Goal: Find specific page/section: Find specific page/section

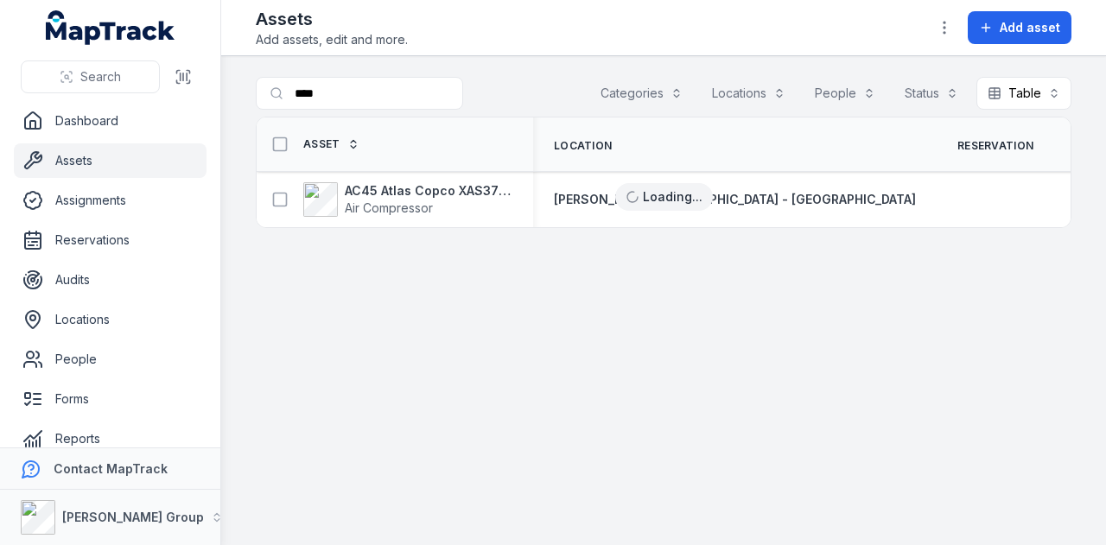
click at [154, 156] on link "Assets" at bounding box center [110, 160] width 193 height 35
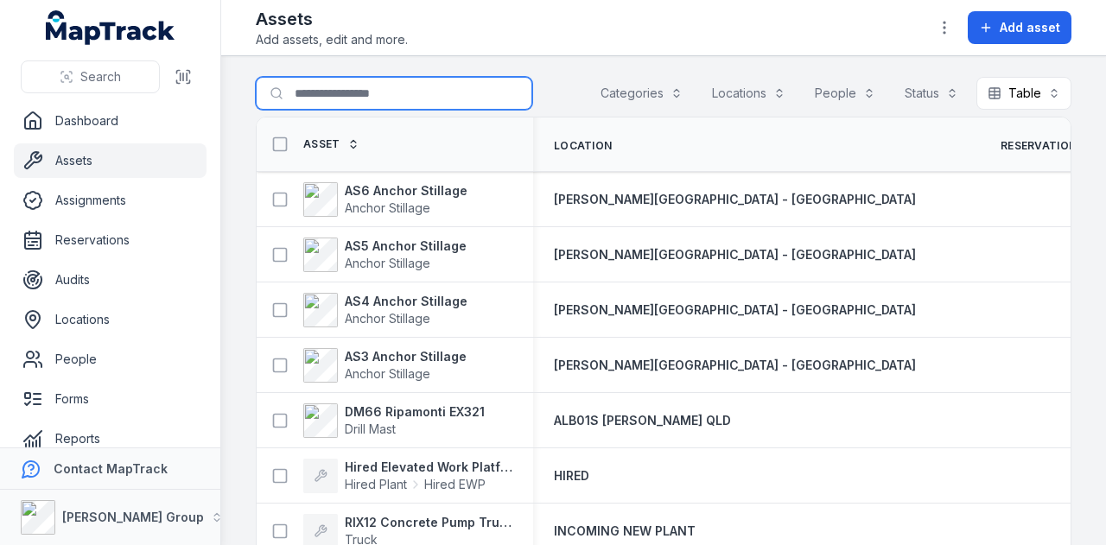
click at [381, 92] on input "****" at bounding box center [394, 93] width 276 height 33
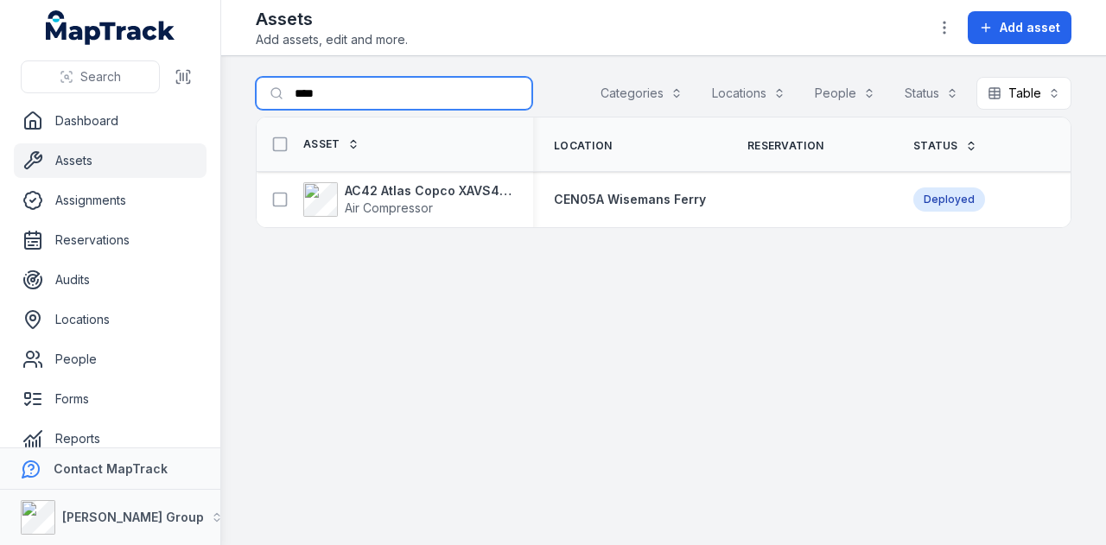
type input "****"
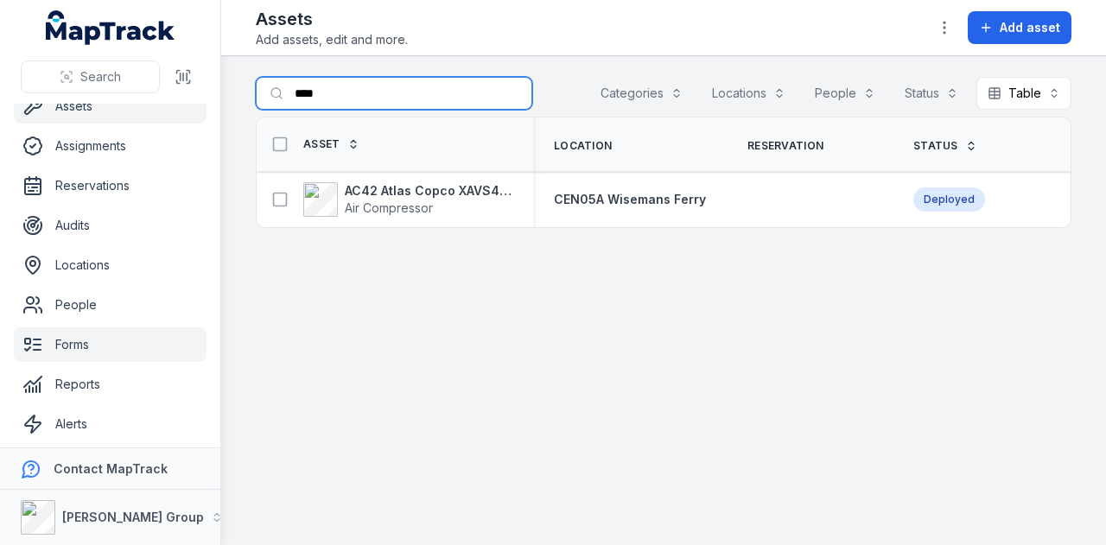
scroll to position [98, 0]
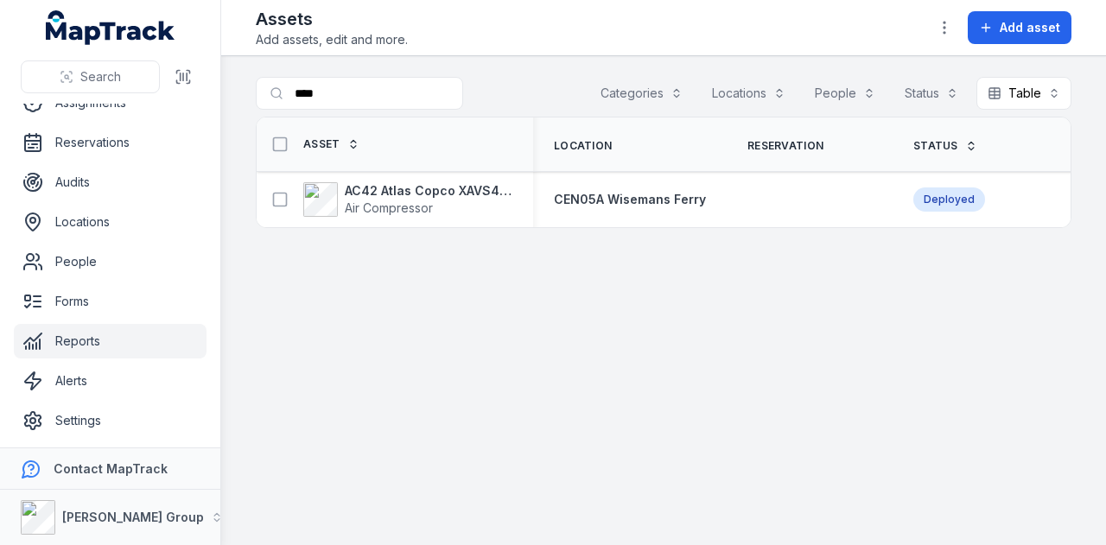
click at [127, 343] on link "Reports" at bounding box center [110, 341] width 193 height 35
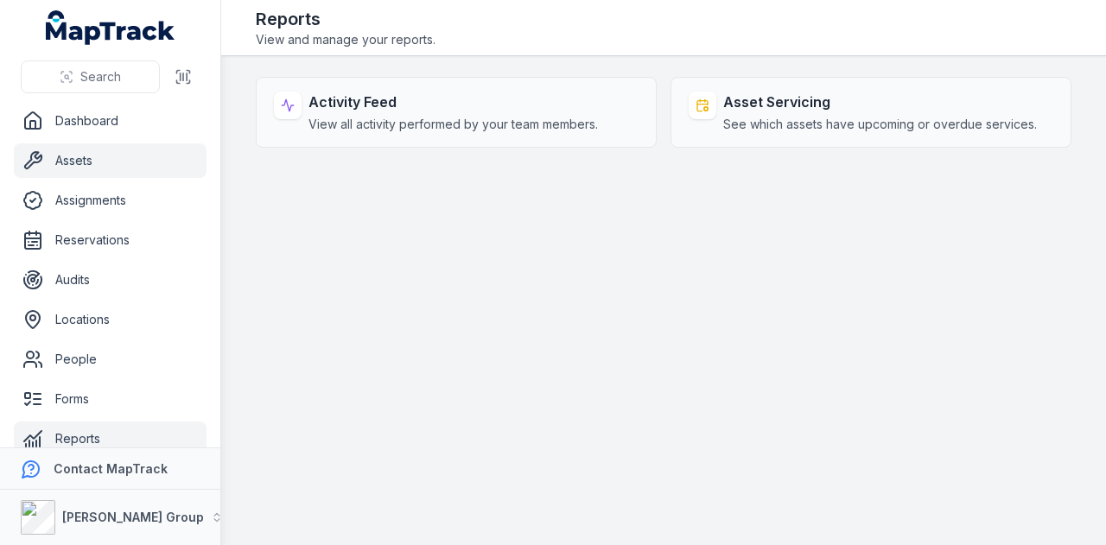
click at [98, 149] on link "Assets" at bounding box center [110, 160] width 193 height 35
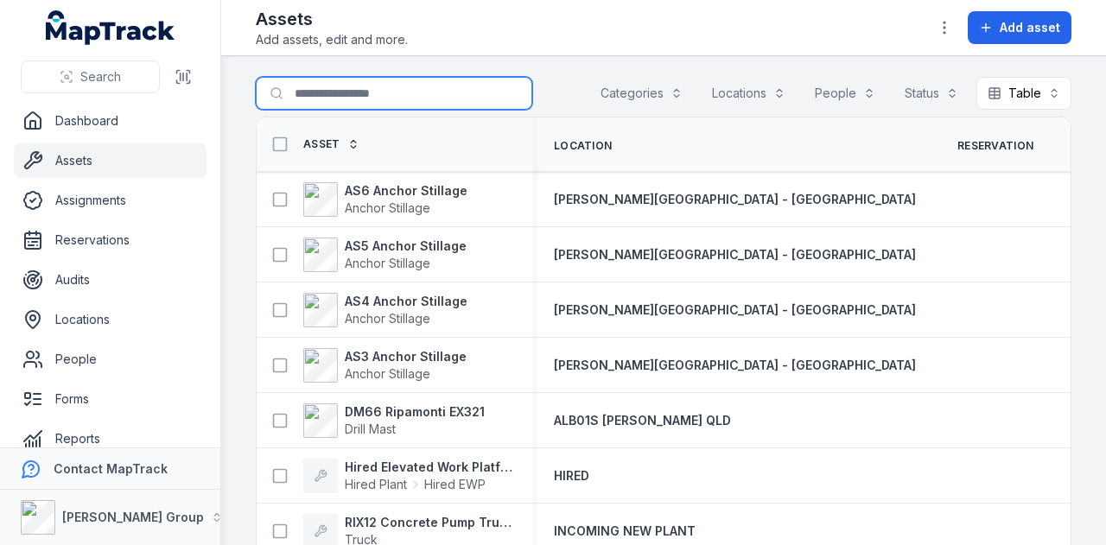
click at [372, 96] on input "Search for assets" at bounding box center [394, 93] width 276 height 33
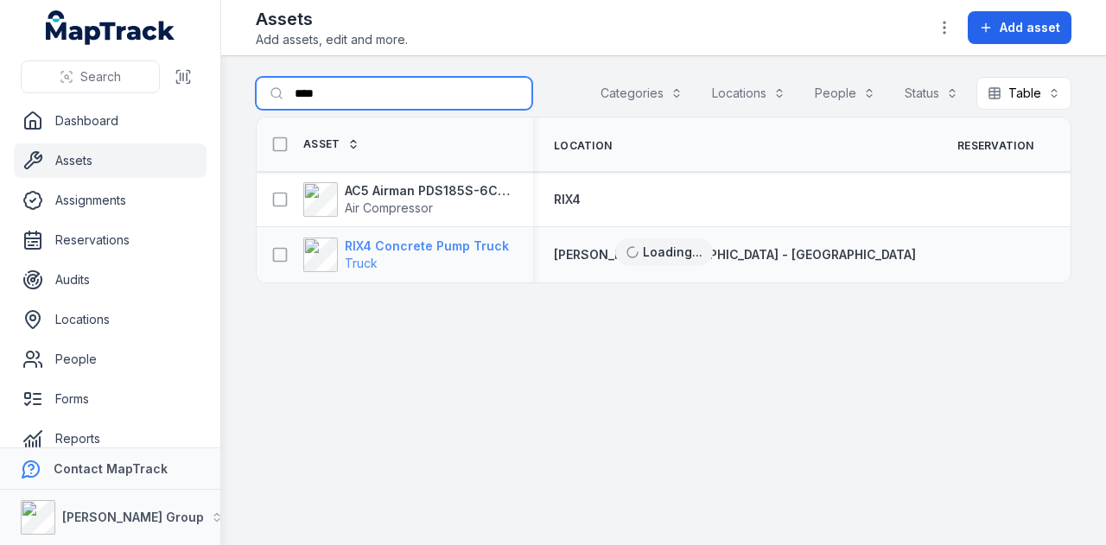
type input "****"
click at [405, 245] on strong "RIX4 Concrete Pump Truck" at bounding box center [427, 246] width 164 height 17
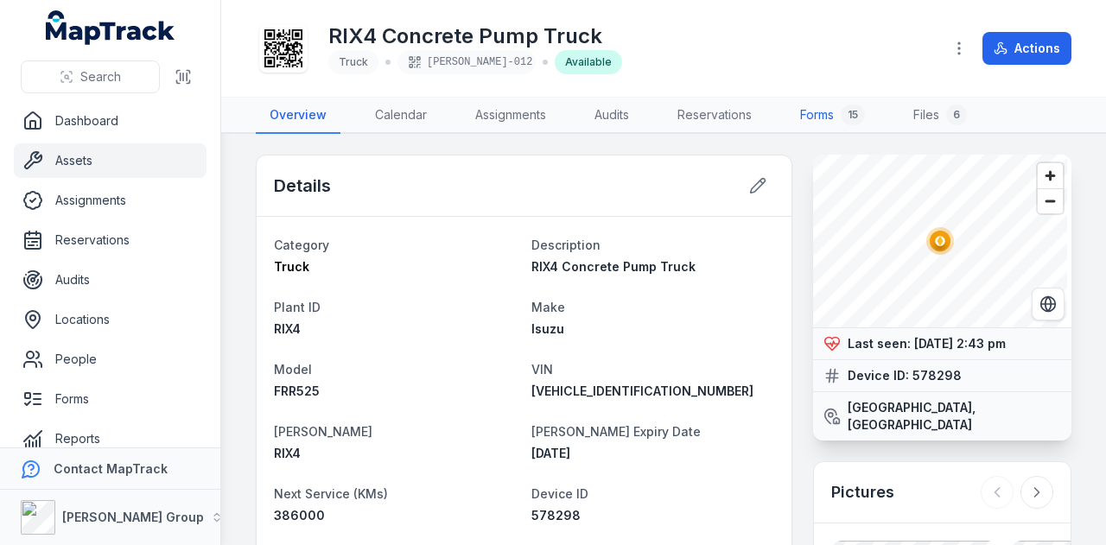
click at [821, 107] on link "Forms 15" at bounding box center [832, 116] width 92 height 36
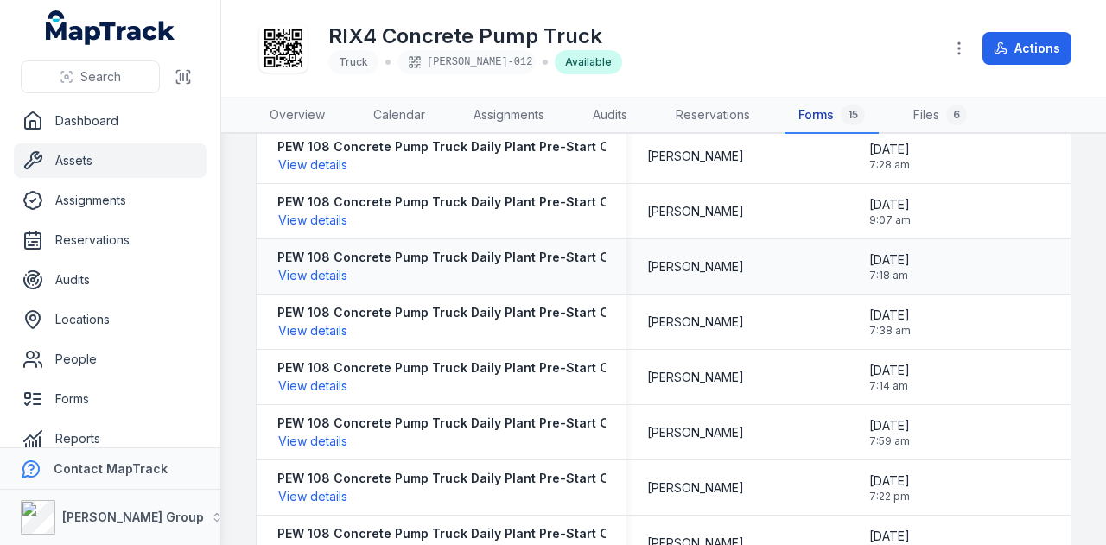
scroll to position [259, 0]
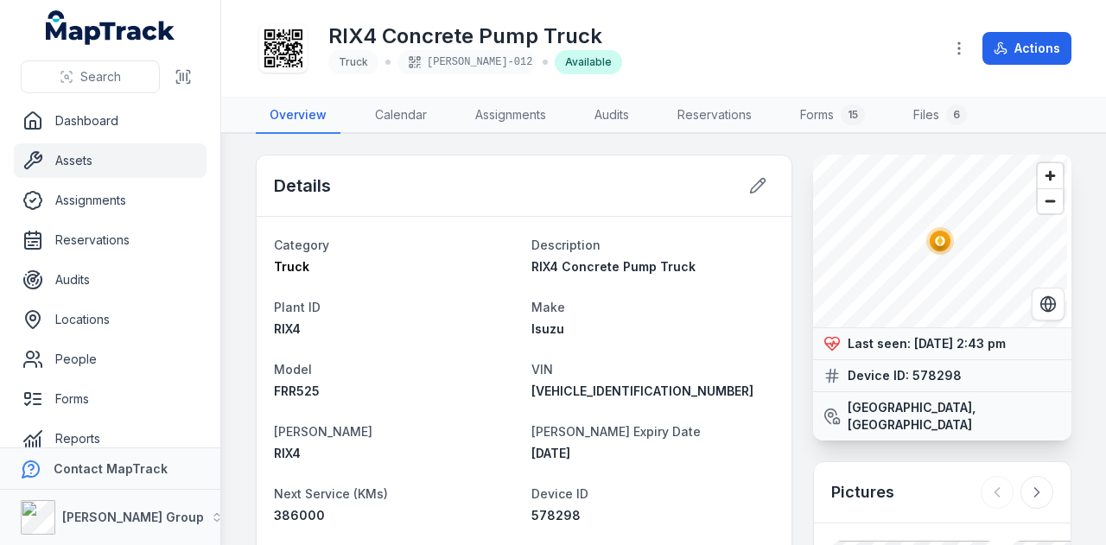
click at [159, 155] on link "Assets" at bounding box center [110, 160] width 193 height 35
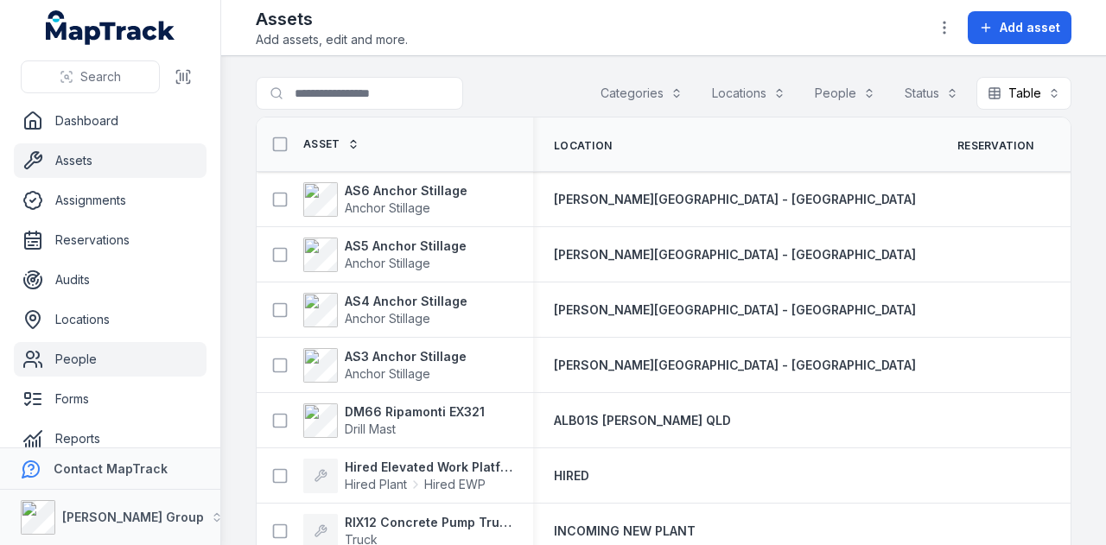
scroll to position [86, 0]
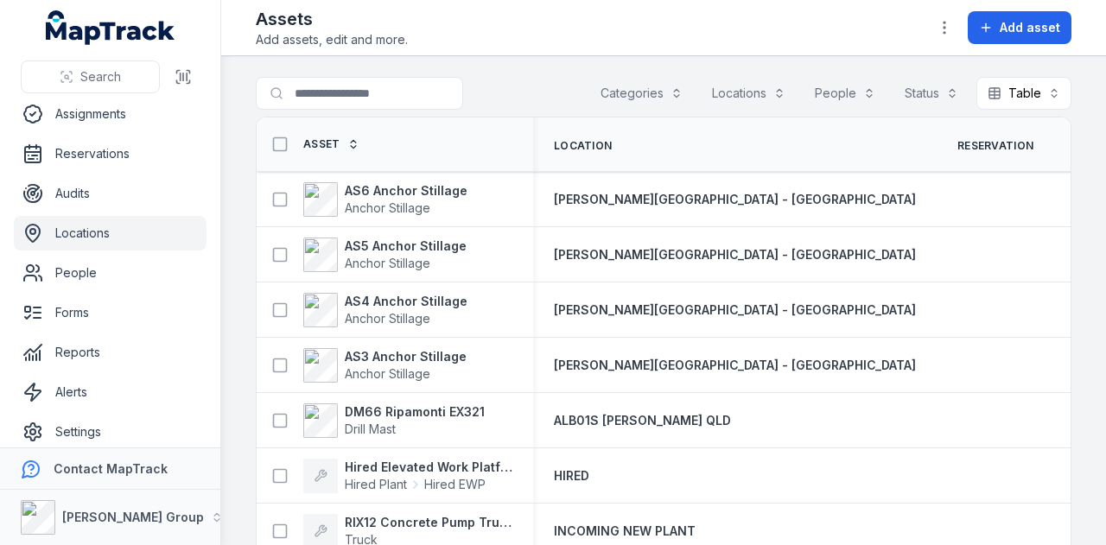
click at [143, 229] on link "Locations" at bounding box center [110, 233] width 193 height 35
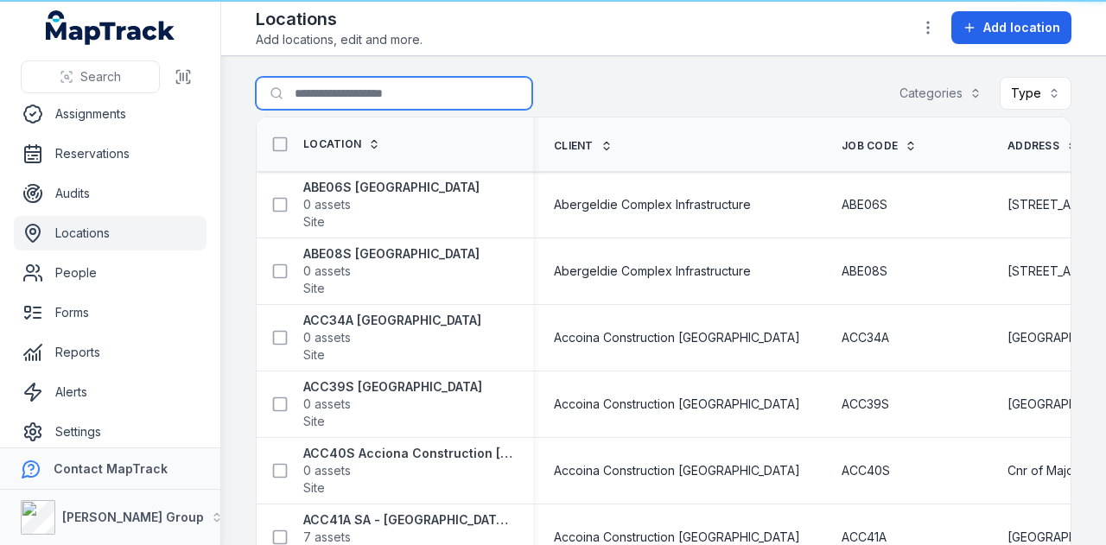
click at [392, 94] on input "Search for locations" at bounding box center [394, 93] width 276 height 33
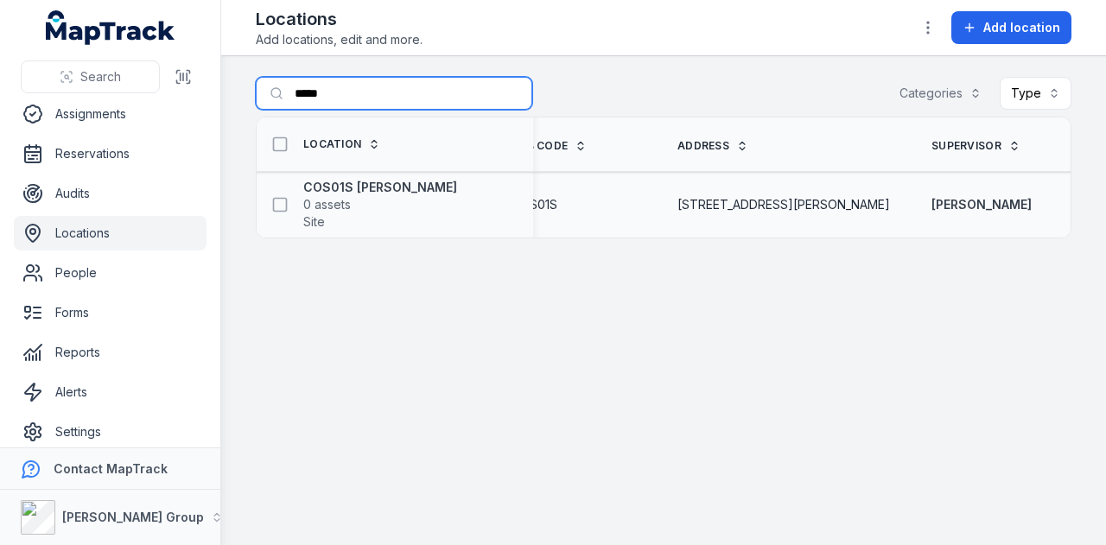
scroll to position [0, 209]
type input "*"
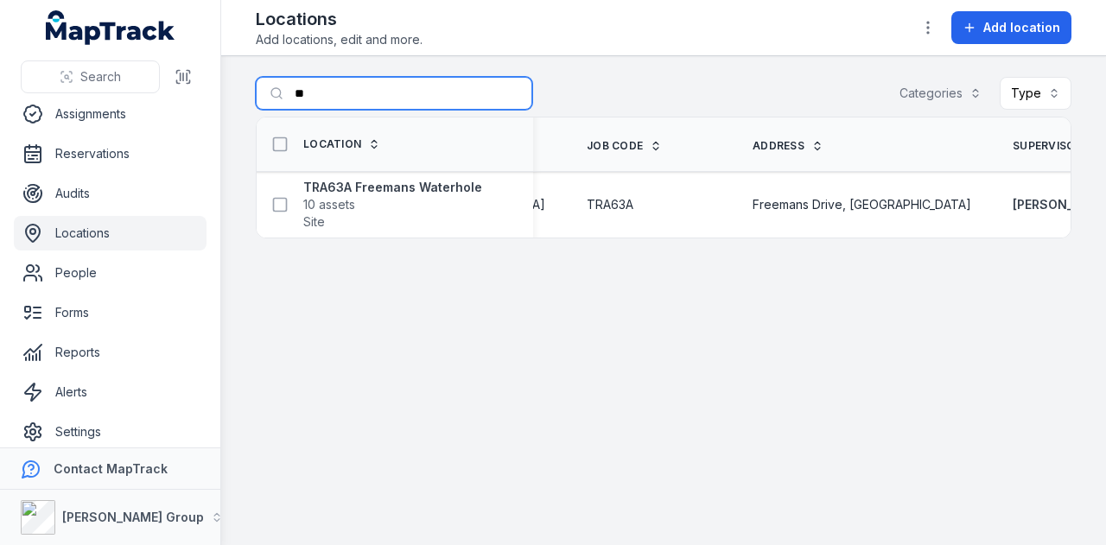
type input "*"
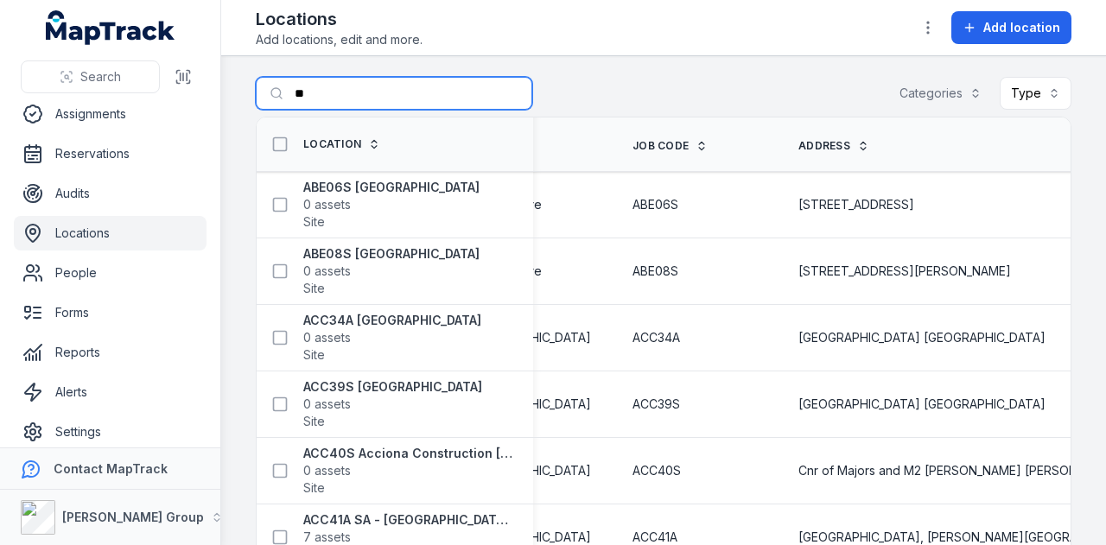
click at [426, 79] on input "**" at bounding box center [394, 93] width 276 height 33
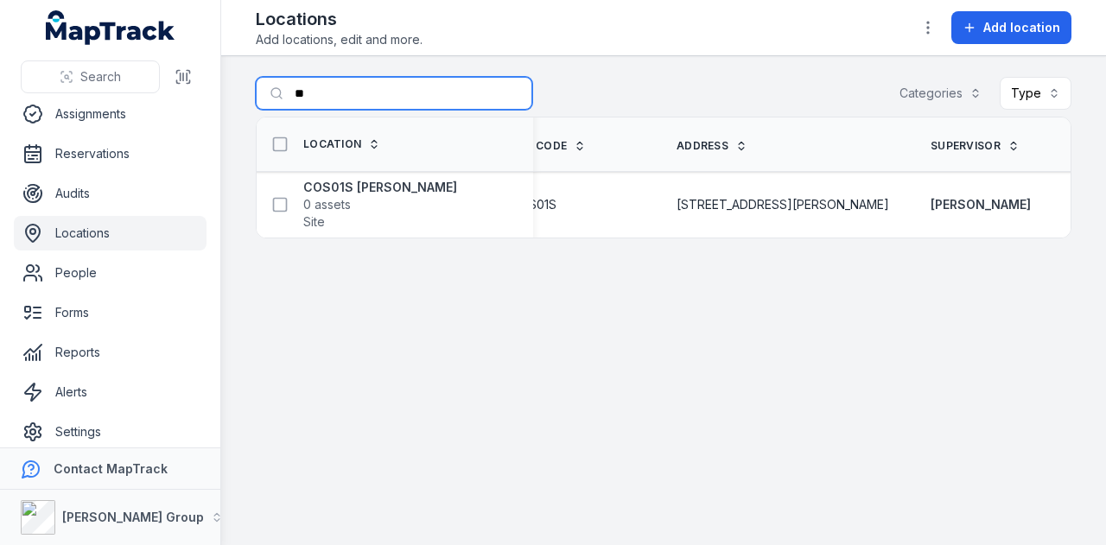
type input "*"
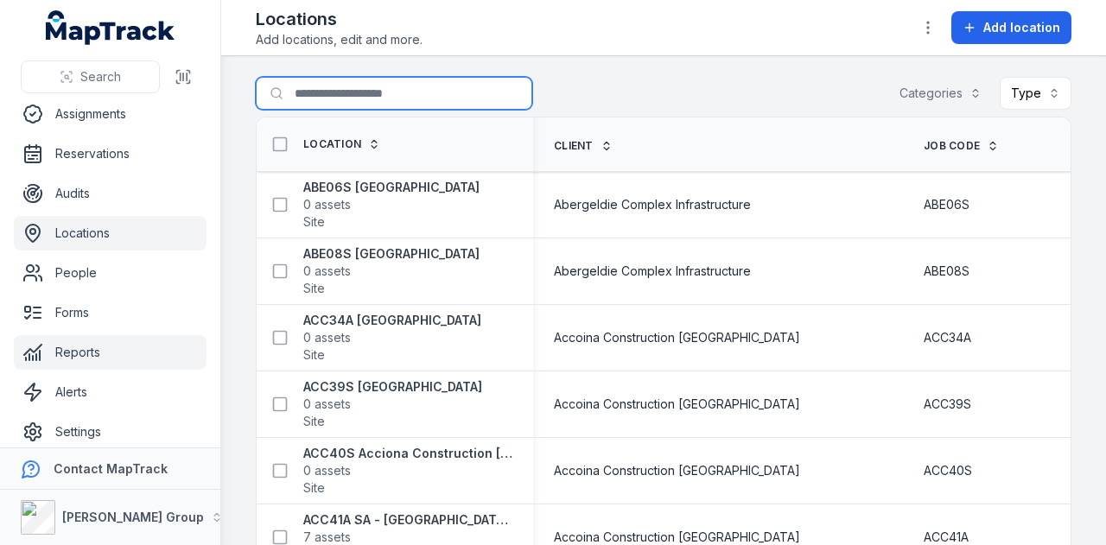
scroll to position [98, 0]
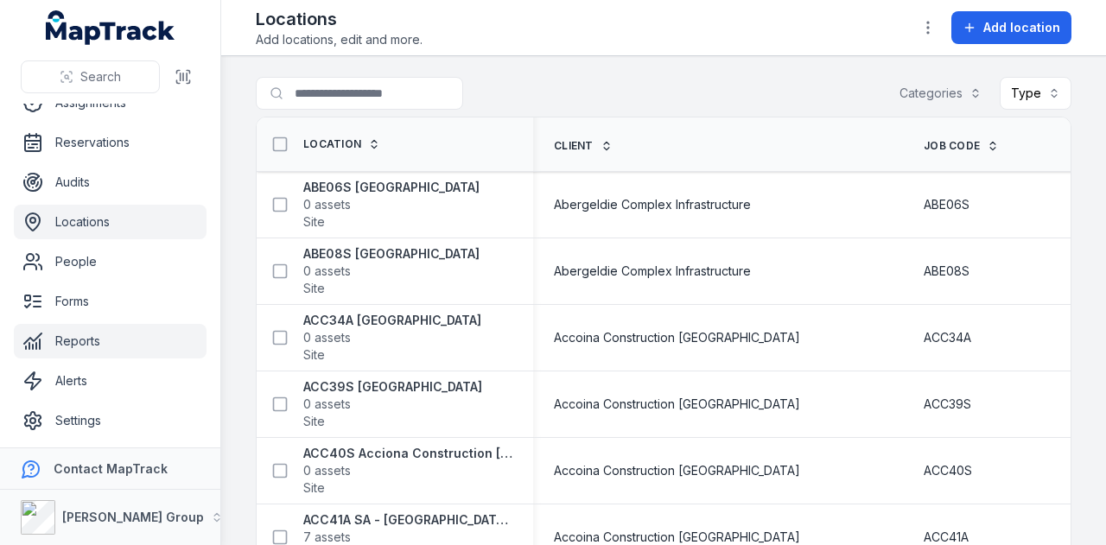
click at [110, 337] on link "Reports" at bounding box center [110, 341] width 193 height 35
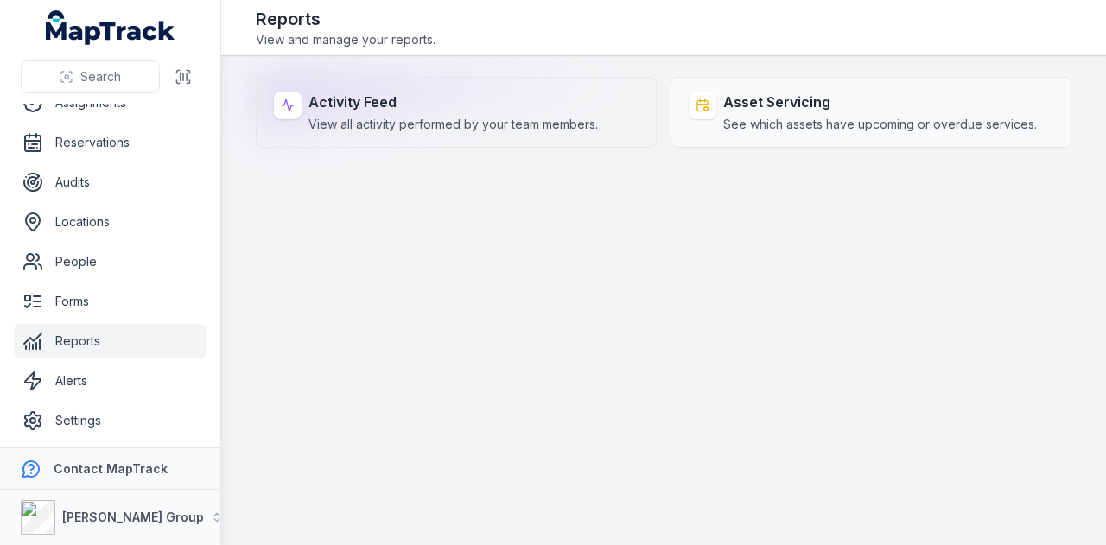
click at [506, 117] on span "View all activity performed by your team members." at bounding box center [452, 124] width 289 height 17
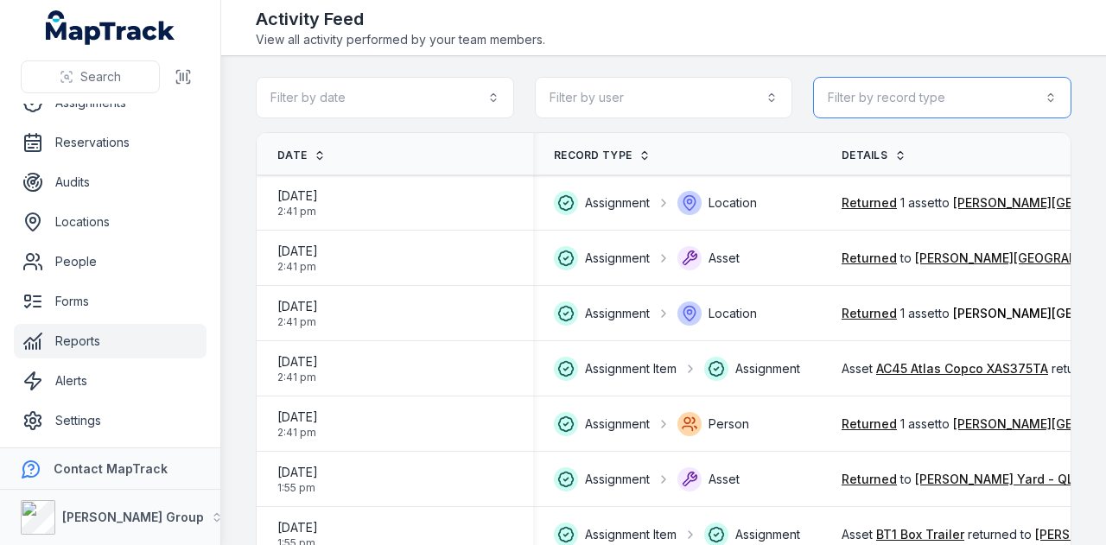
click at [909, 101] on button "Filter by record type" at bounding box center [942, 97] width 258 height 41
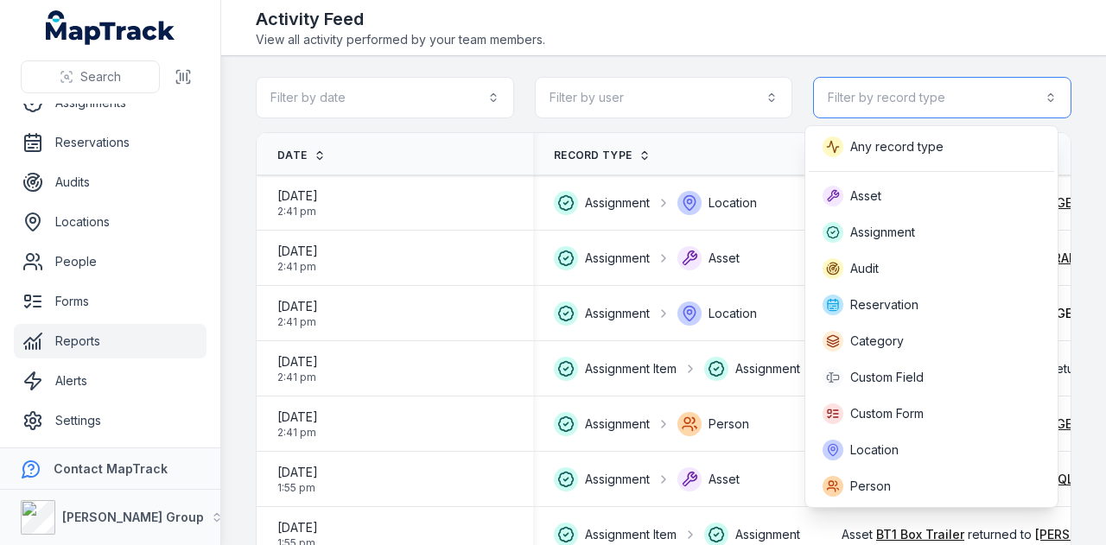
click at [909, 99] on button "Filter by record type" at bounding box center [942, 97] width 258 height 41
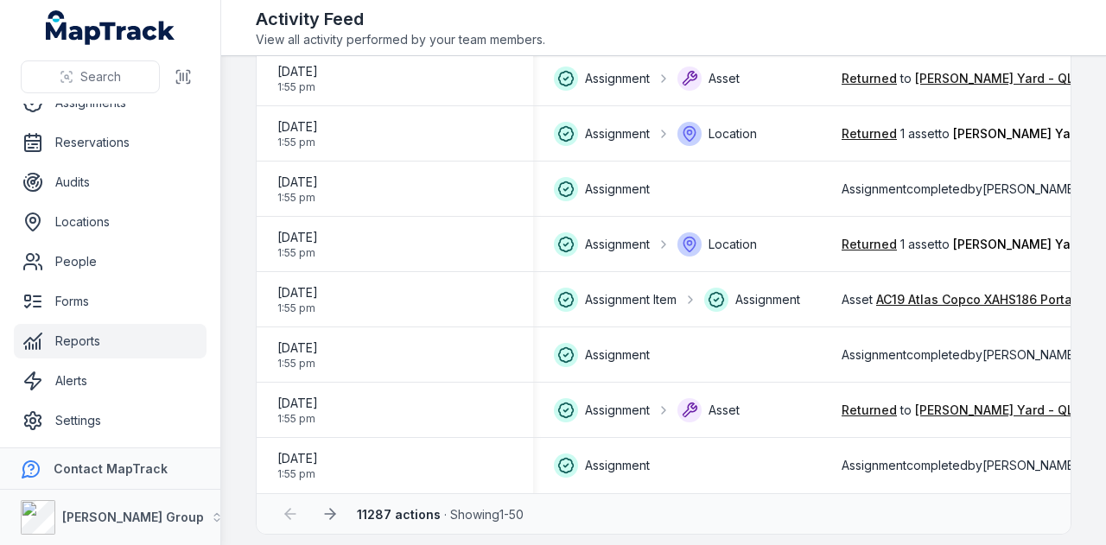
scroll to position [2462, 0]
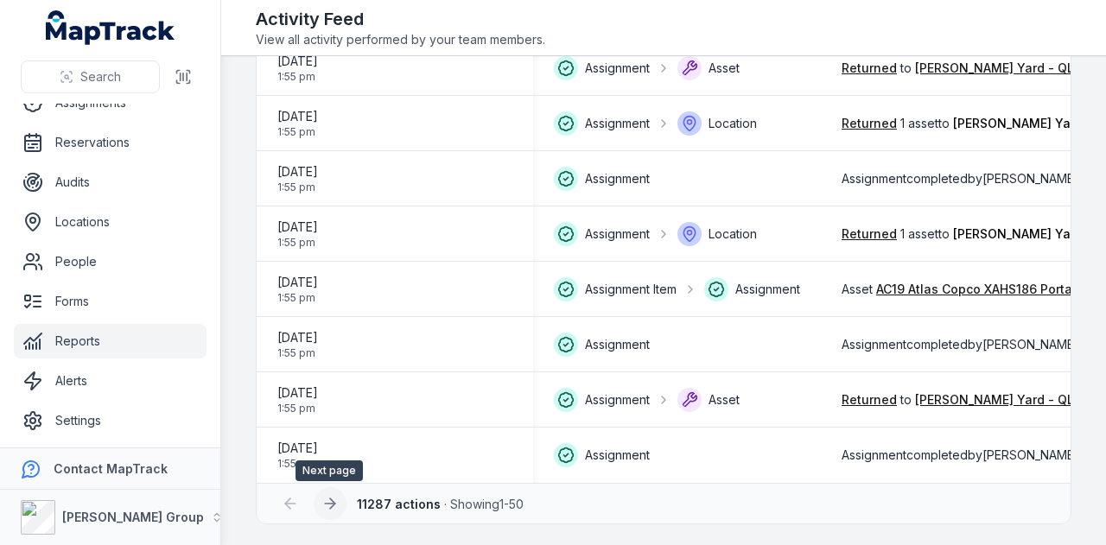
click at [332, 504] on icon at bounding box center [330, 504] width 10 height 0
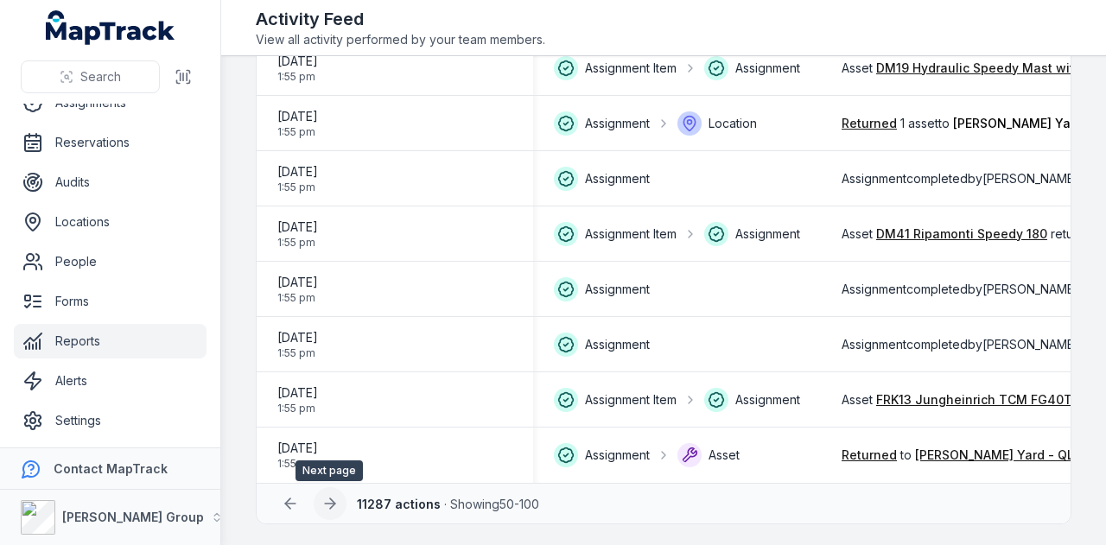
click at [335, 505] on icon at bounding box center [329, 503] width 17 height 17
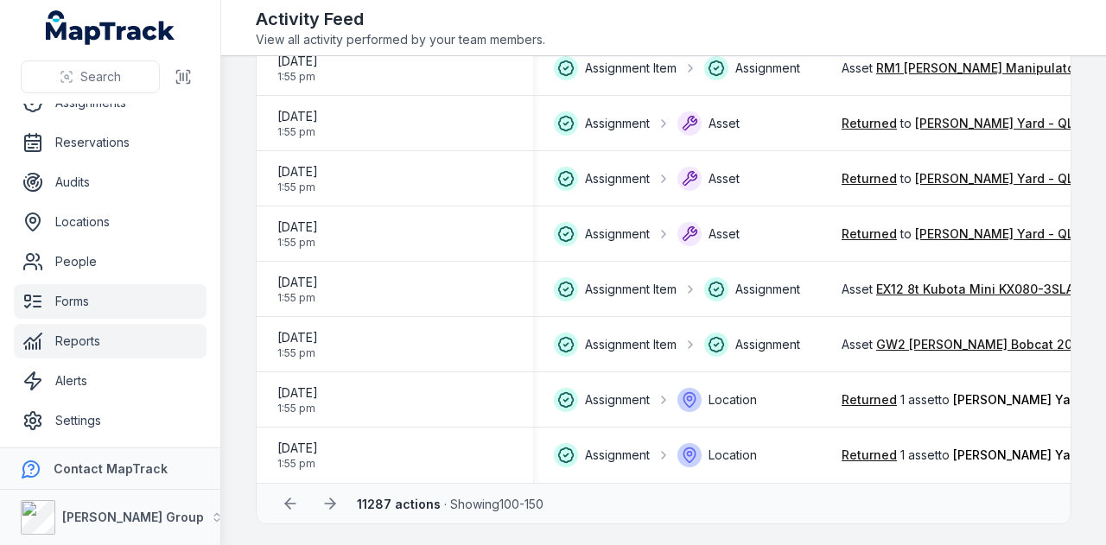
click at [130, 309] on link "Forms" at bounding box center [110, 301] width 193 height 35
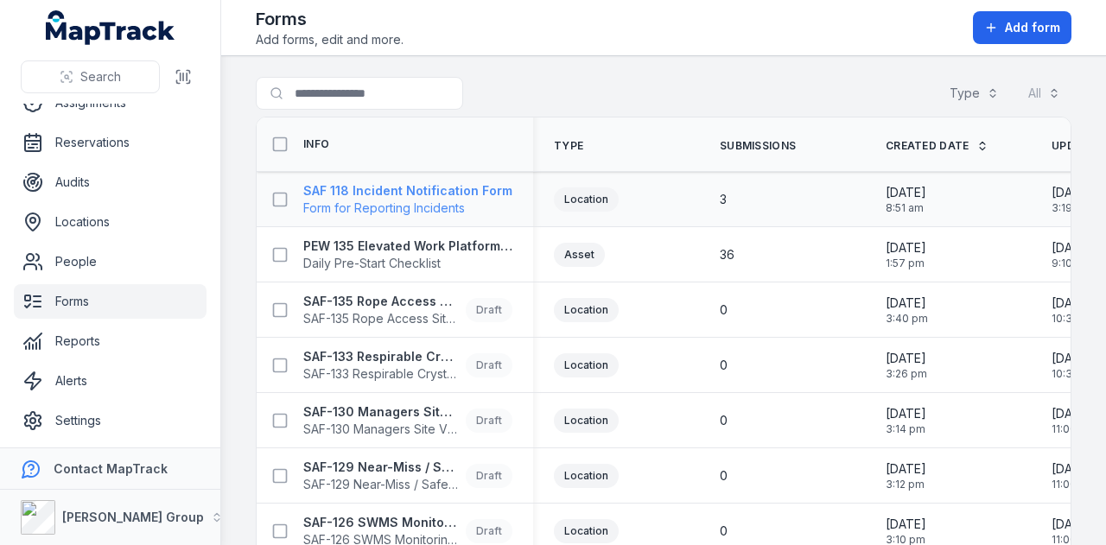
click at [455, 187] on strong "SAF 118 Incident Notification Form" at bounding box center [407, 190] width 209 height 17
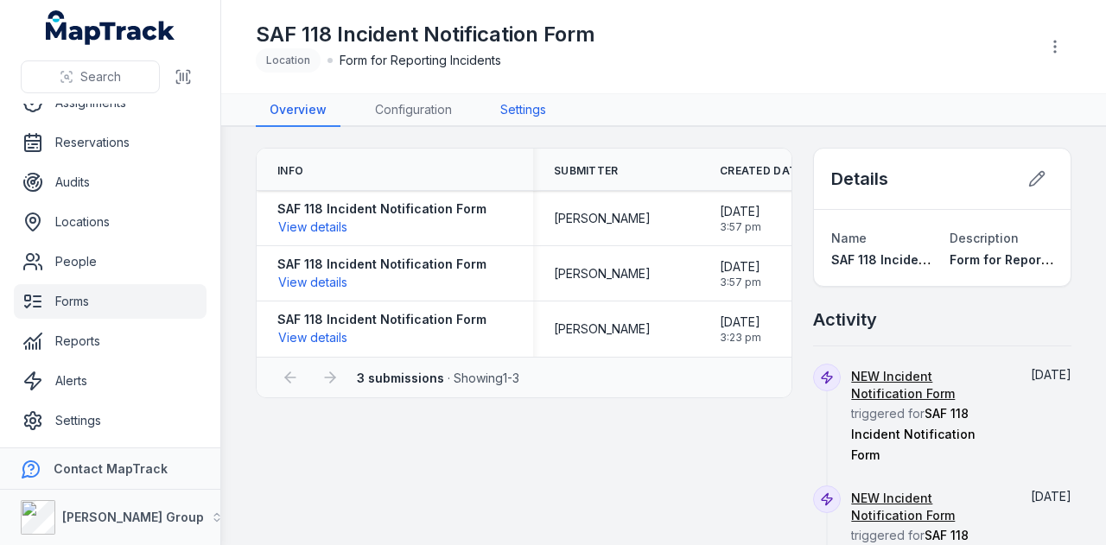
click at [524, 116] on link "Settings" at bounding box center [522, 110] width 73 height 33
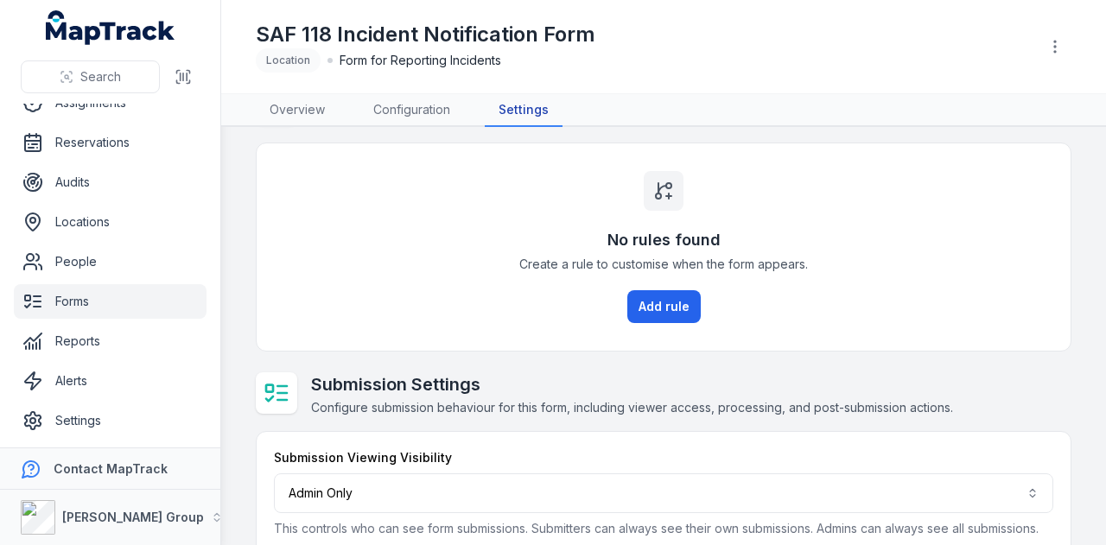
scroll to position [315, 0]
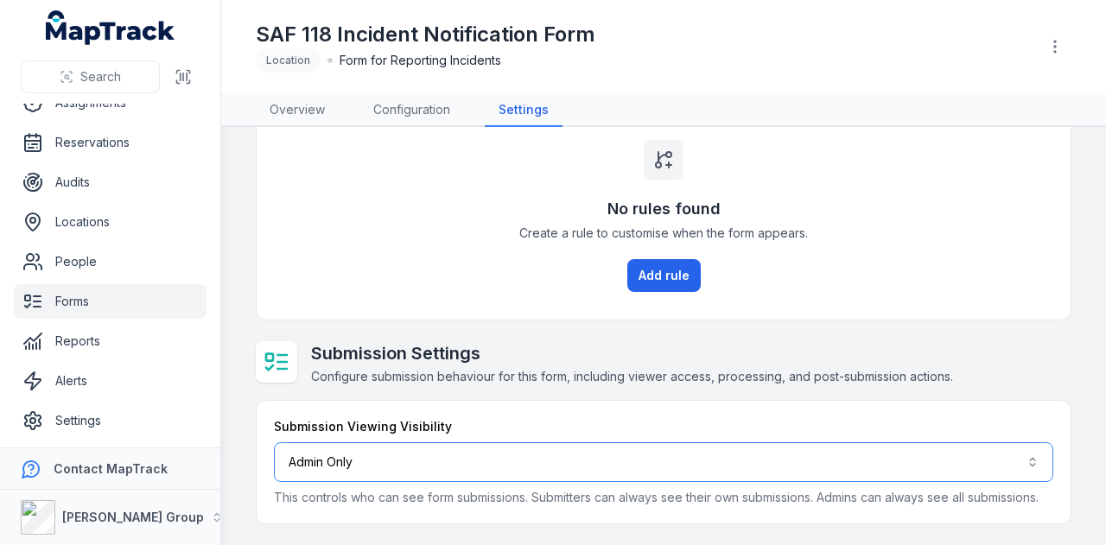
click at [1026, 448] on button "Admin Only *****" at bounding box center [663, 462] width 779 height 40
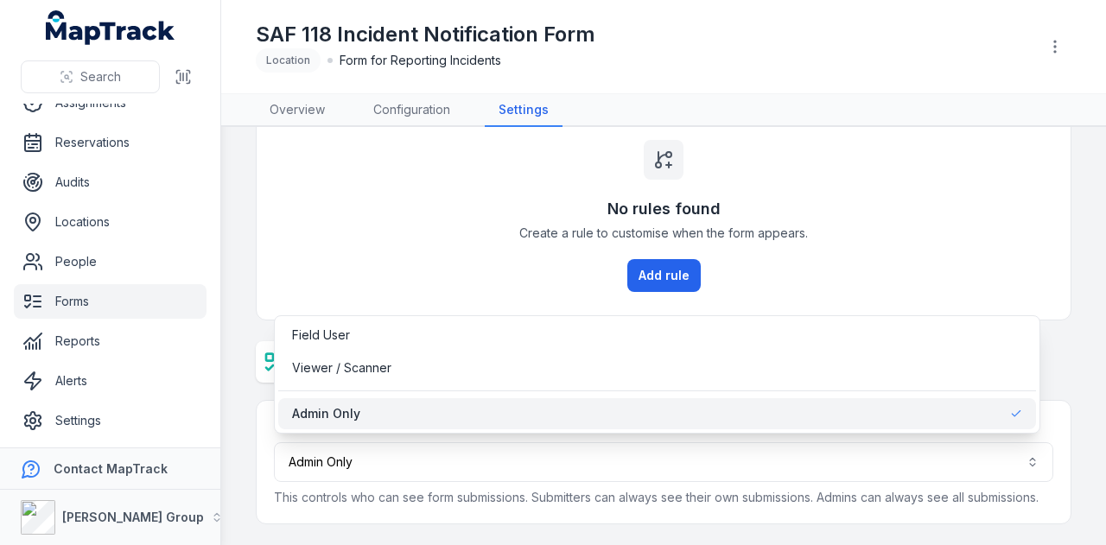
click at [803, 507] on div "Submission Viewing Visibility Admin Only ***** This controls who can see form s…" at bounding box center [664, 462] width 814 height 123
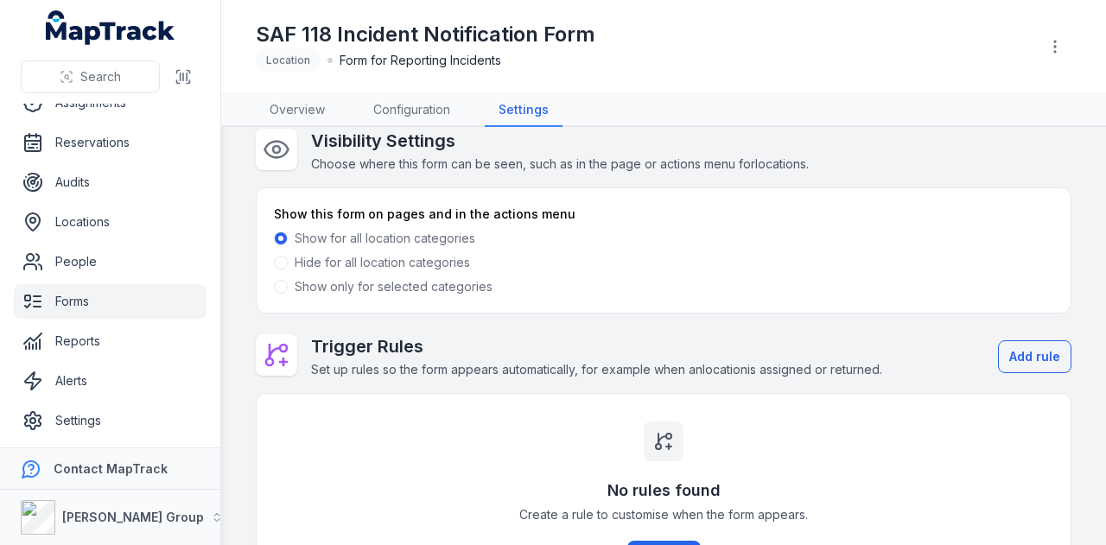
scroll to position [0, 0]
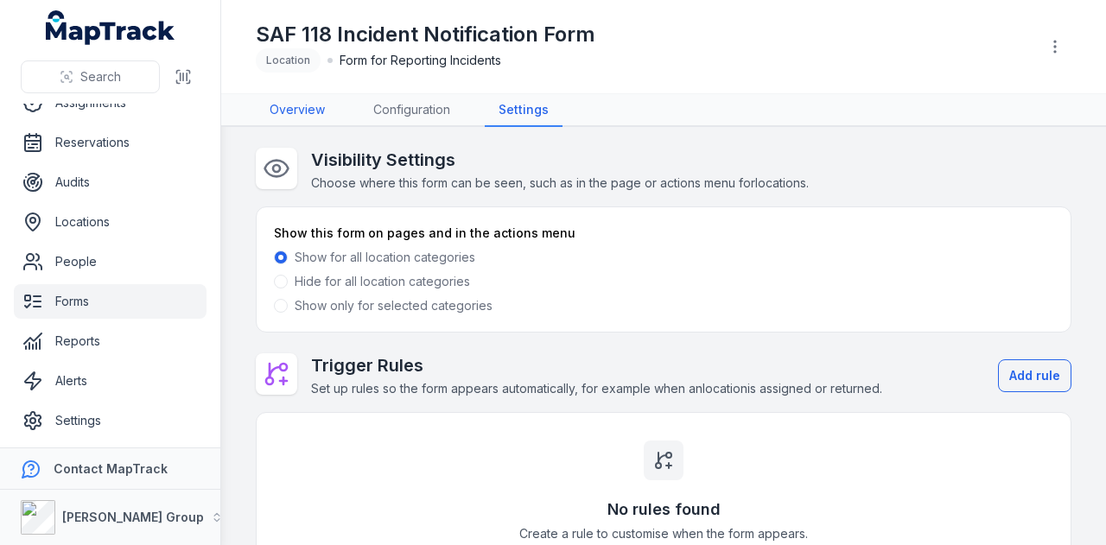
click at [324, 111] on link "Overview" at bounding box center [297, 110] width 83 height 33
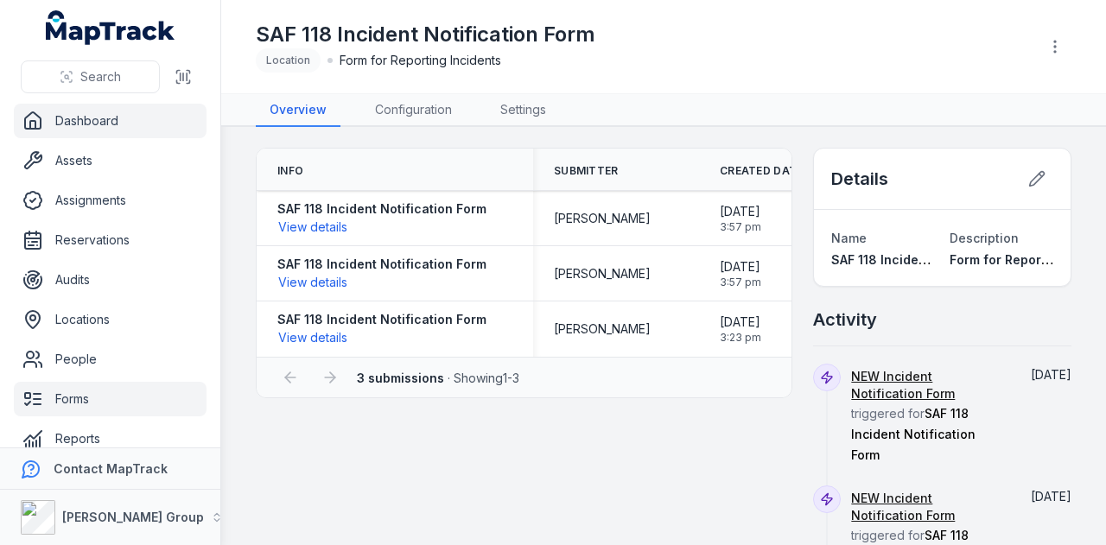
click at [146, 118] on link "Dashboard" at bounding box center [110, 121] width 193 height 35
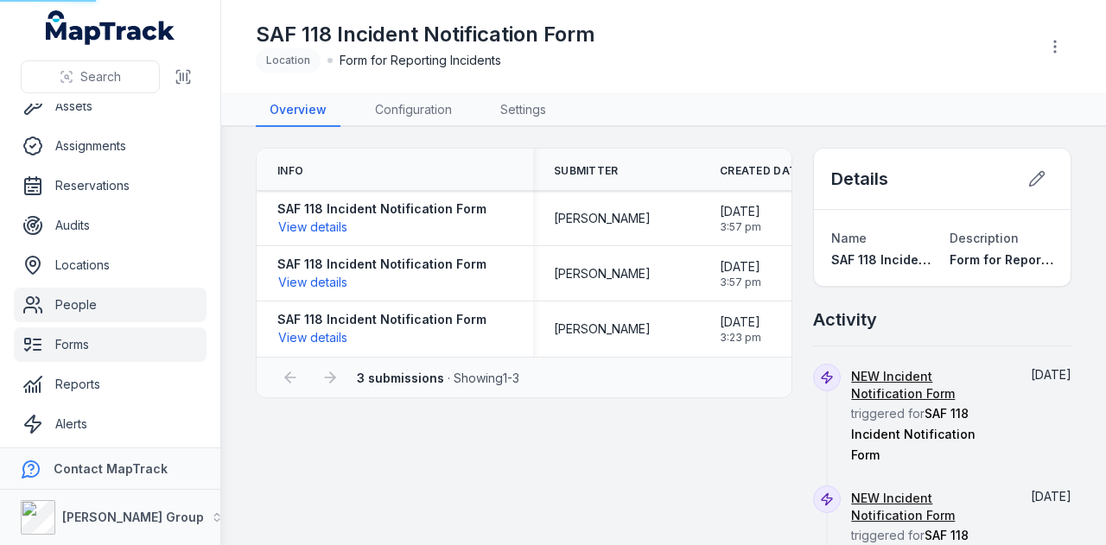
scroll to position [98, 0]
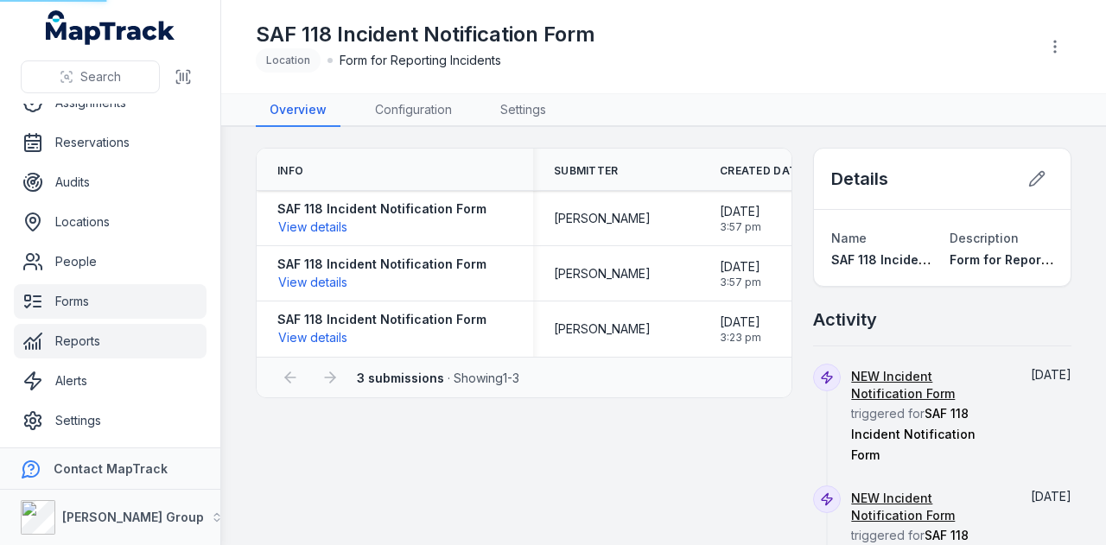
click at [121, 341] on link "Reports" at bounding box center [110, 341] width 193 height 35
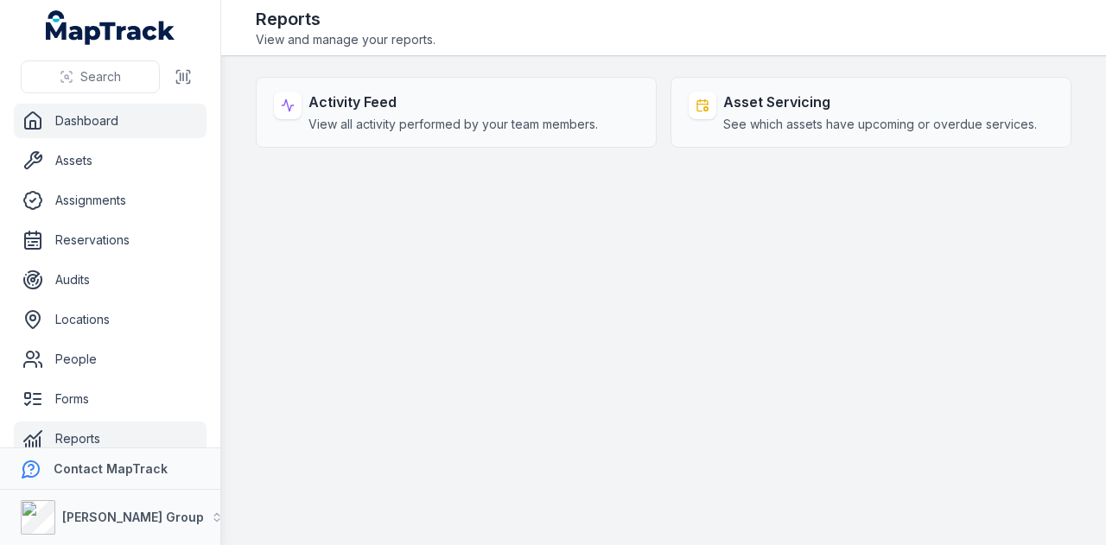
click at [83, 115] on link "Dashboard" at bounding box center [110, 121] width 193 height 35
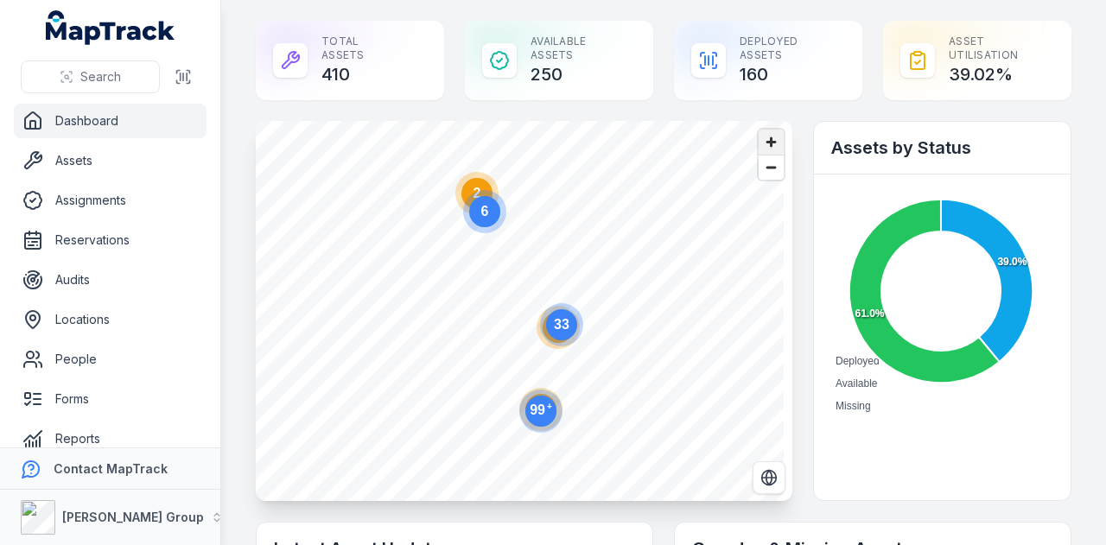
click at [759, 149] on span "Zoom in" at bounding box center [771, 142] width 25 height 25
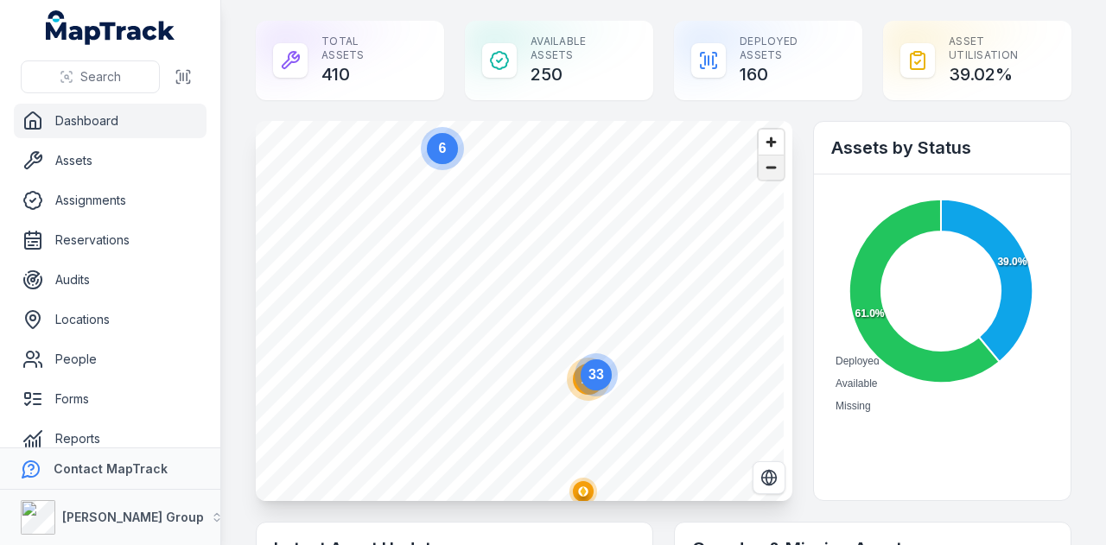
click at [769, 168] on span "Zoom out" at bounding box center [771, 168] width 25 height 24
click at [770, 165] on span "Zoom out" at bounding box center [771, 168] width 25 height 24
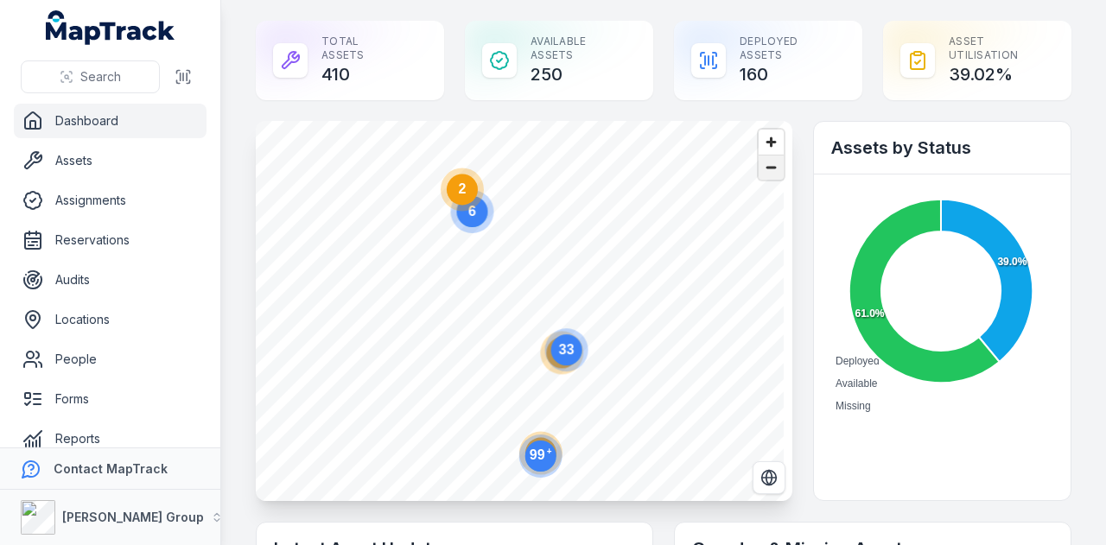
click at [768, 163] on span "Zoom out" at bounding box center [771, 168] width 25 height 24
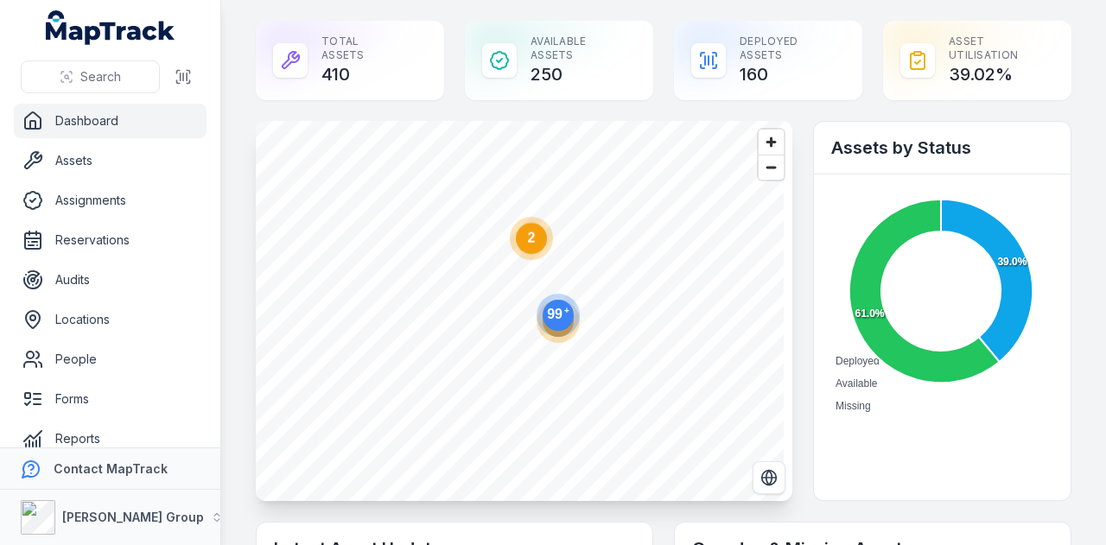
click at [567, 326] on circle at bounding box center [558, 315] width 31 height 31
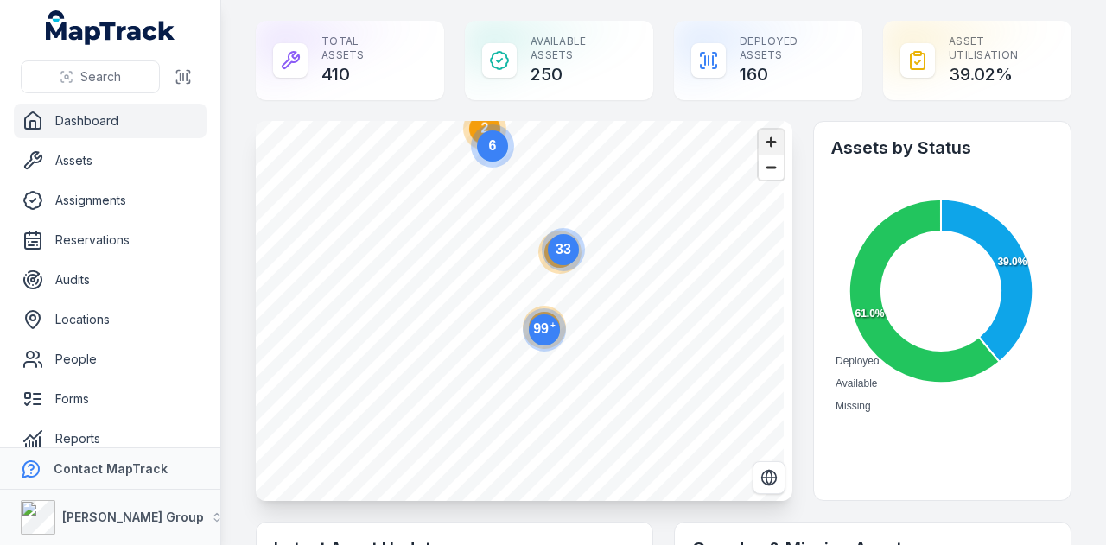
click at [766, 146] on span "Zoom in" at bounding box center [771, 142] width 25 height 25
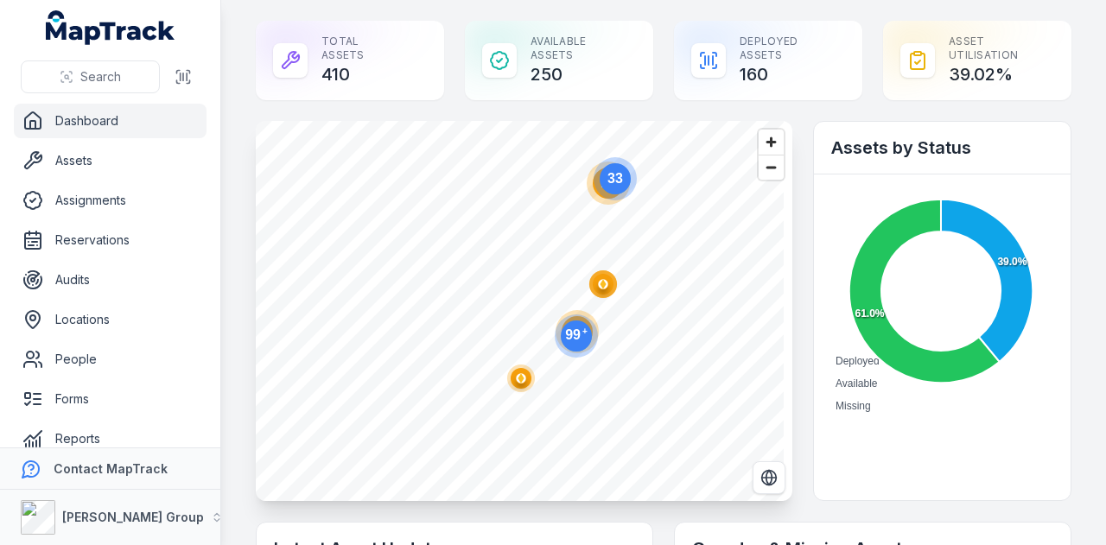
click at [601, 291] on ellipse "button" at bounding box center [603, 284] width 21 height 21
click at [598, 283] on ellipse "button" at bounding box center [603, 284] width 21 height 21
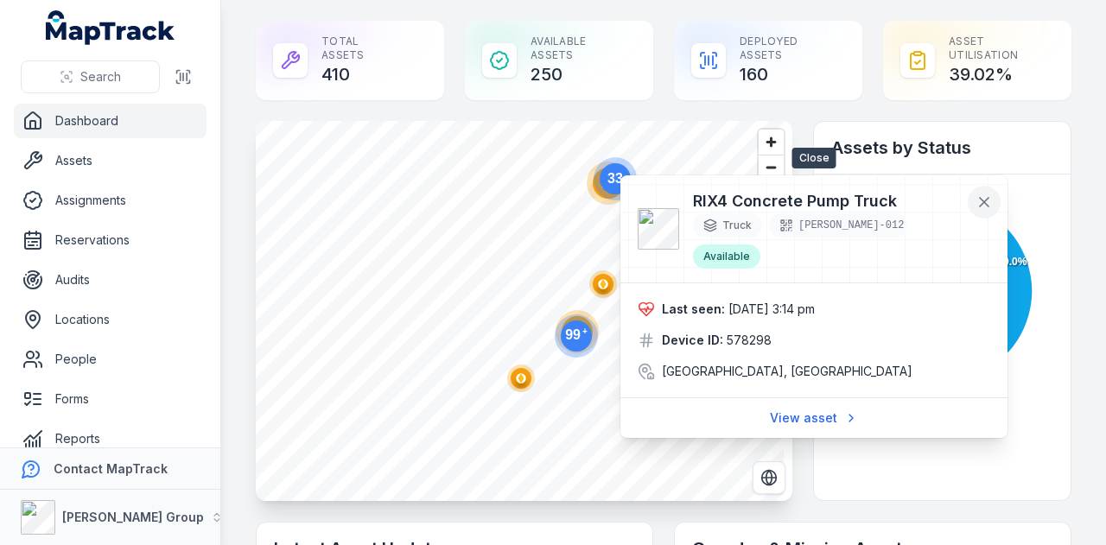
click at [983, 201] on icon at bounding box center [984, 202] width 9 height 9
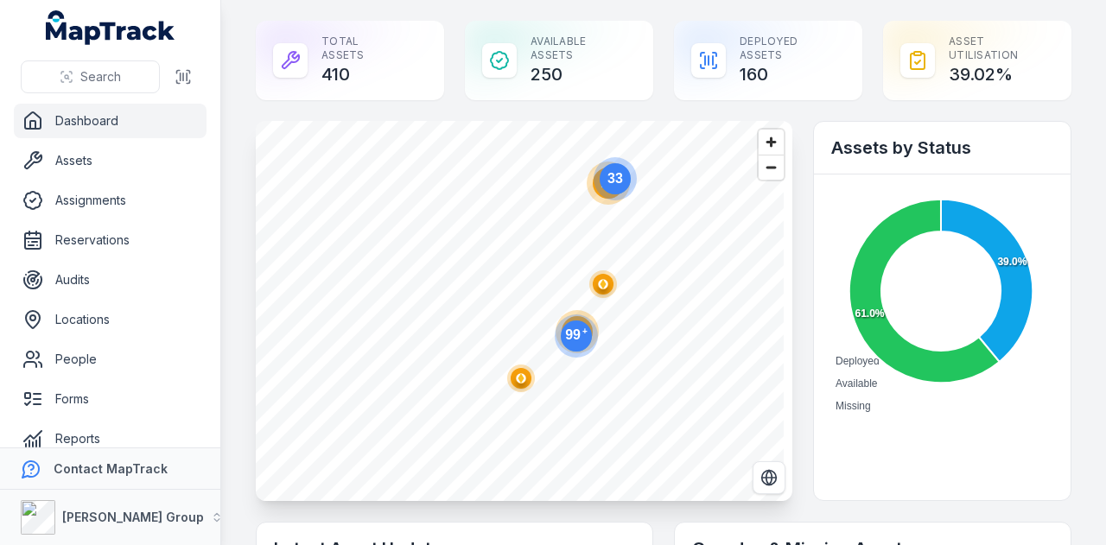
click at [522, 377] on polygon "button" at bounding box center [521, 378] width 6 height 10
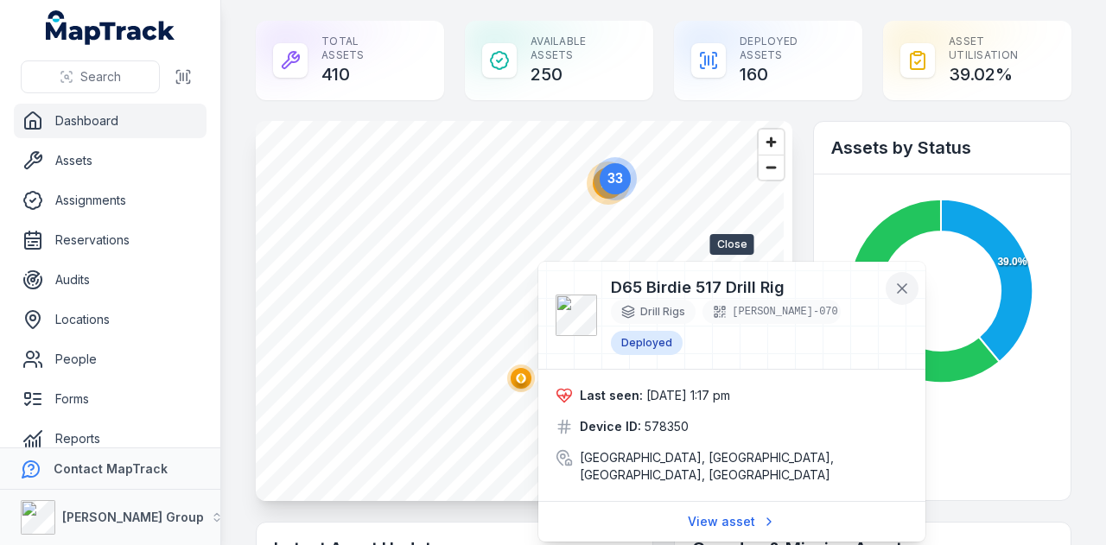
click at [898, 281] on icon at bounding box center [901, 288] width 17 height 17
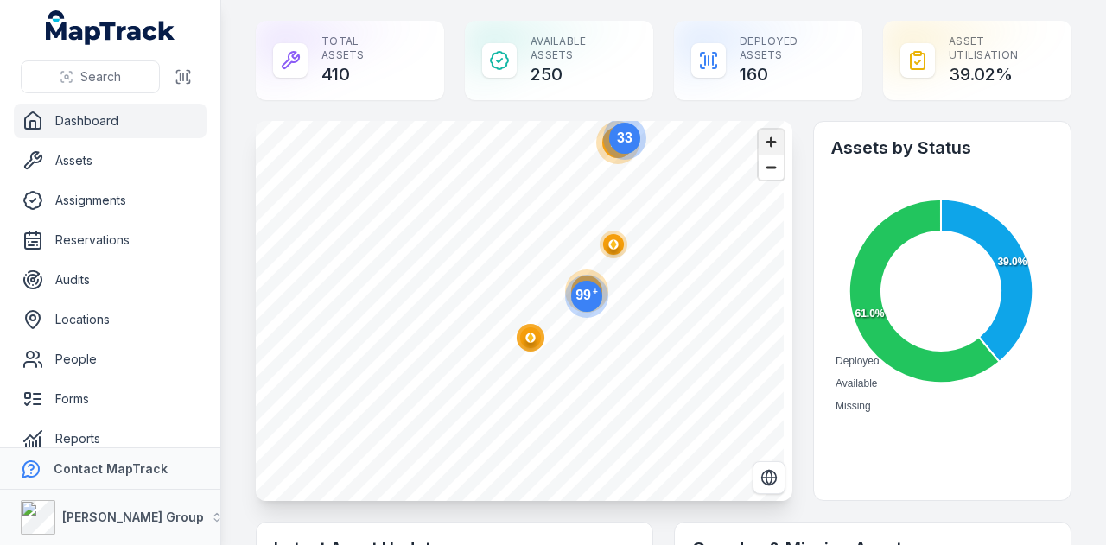
click at [759, 143] on span "Zoom in" at bounding box center [771, 142] width 25 height 25
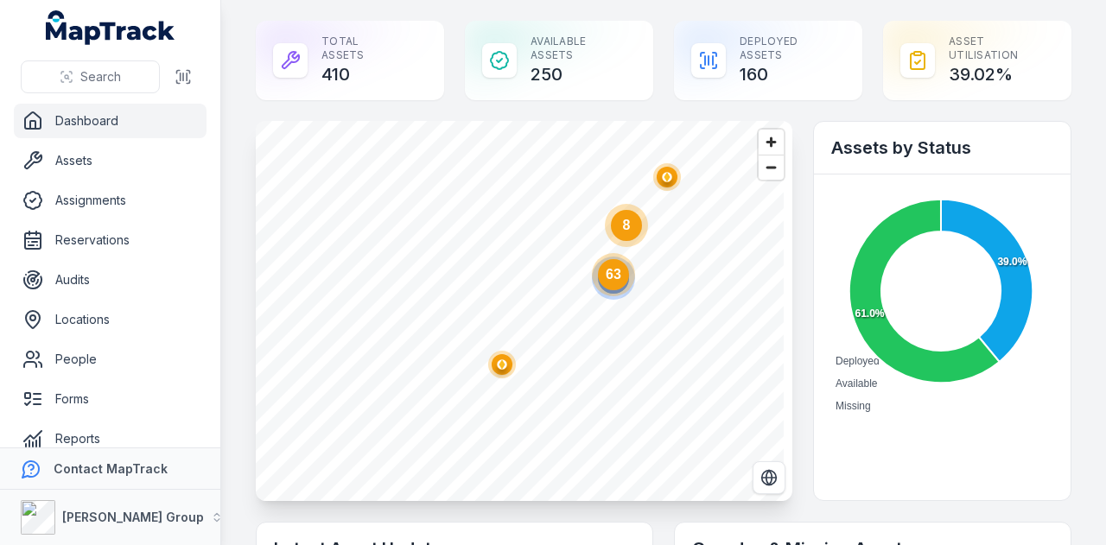
click at [620, 293] on circle at bounding box center [613, 274] width 43 height 43
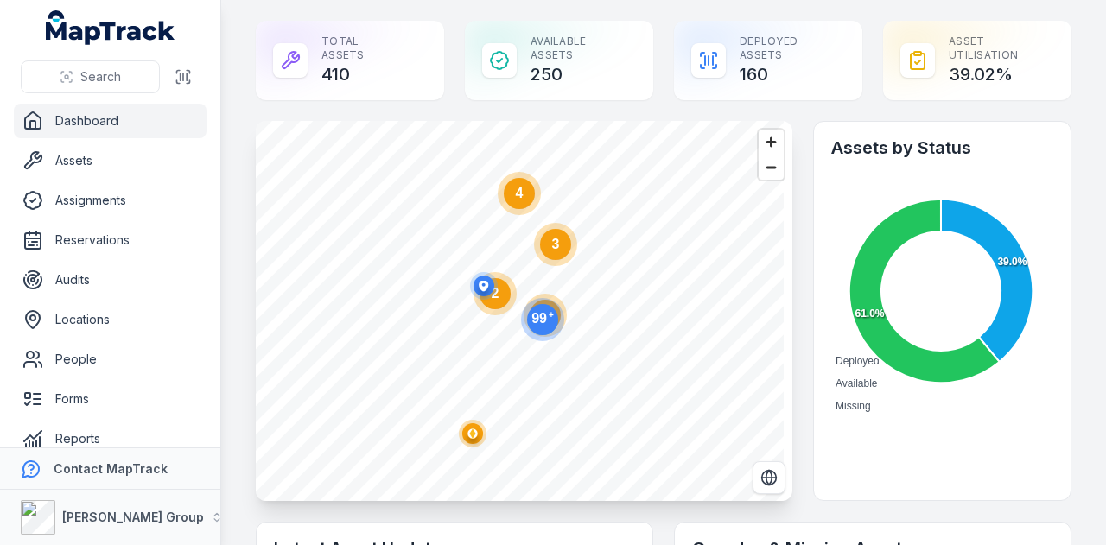
click at [501, 298] on circle at bounding box center [495, 293] width 31 height 31
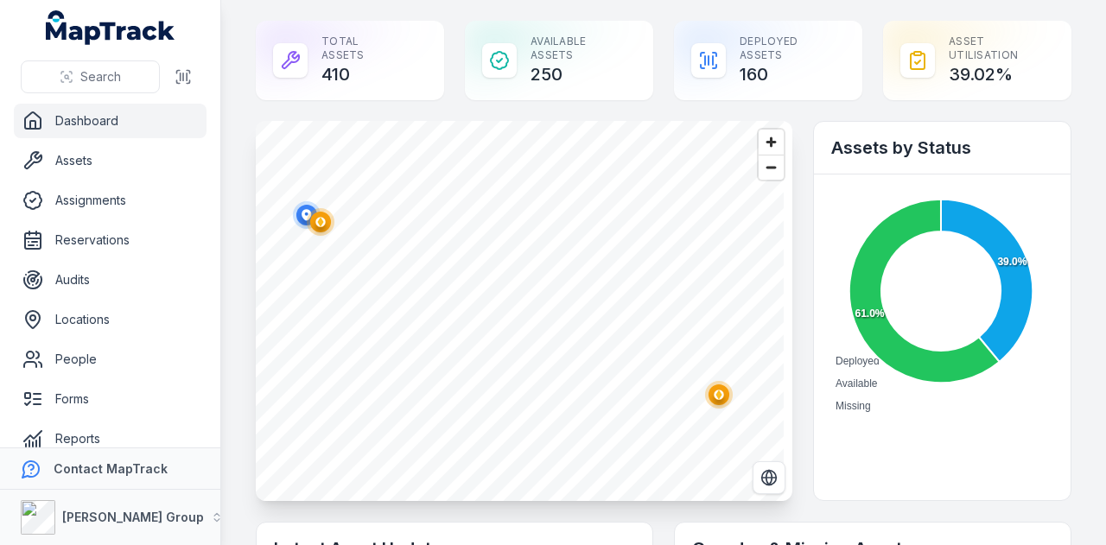
click at [316, 220] on circle "button" at bounding box center [320, 222] width 10 height 10
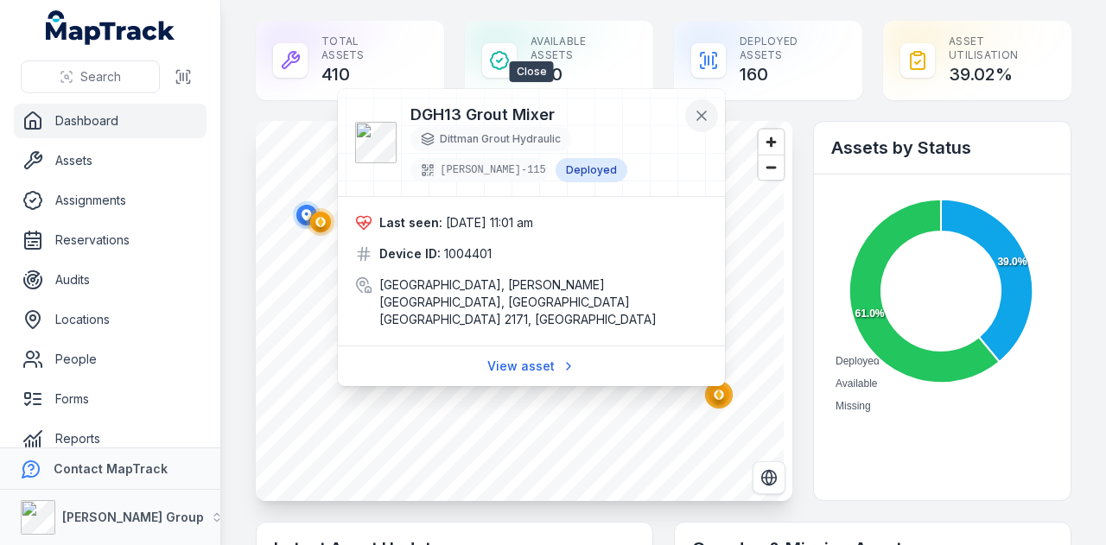
click at [700, 118] on icon at bounding box center [701, 115] width 17 height 17
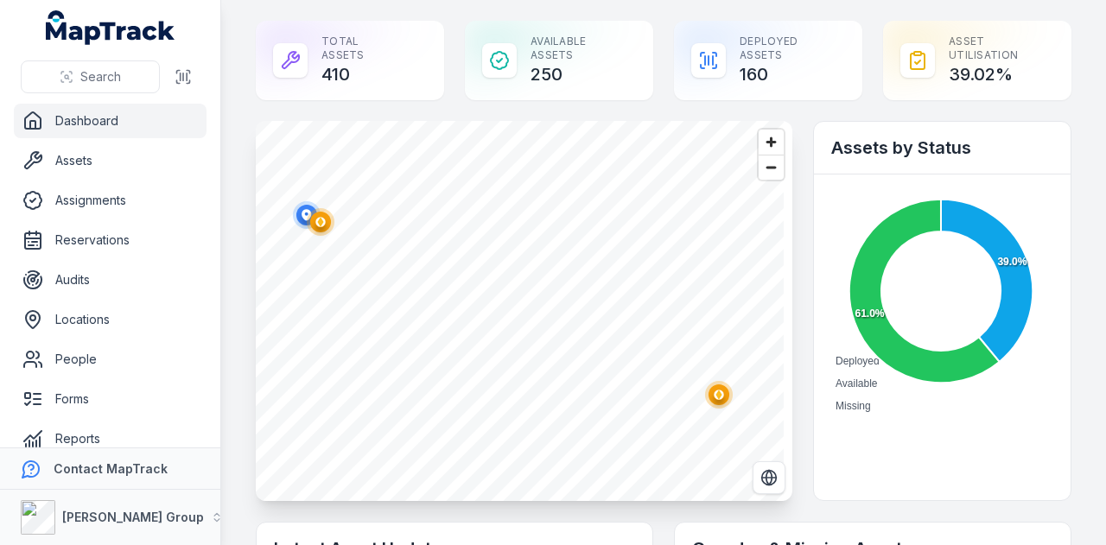
click at [718, 395] on circle "button" at bounding box center [718, 394] width 3 height 3
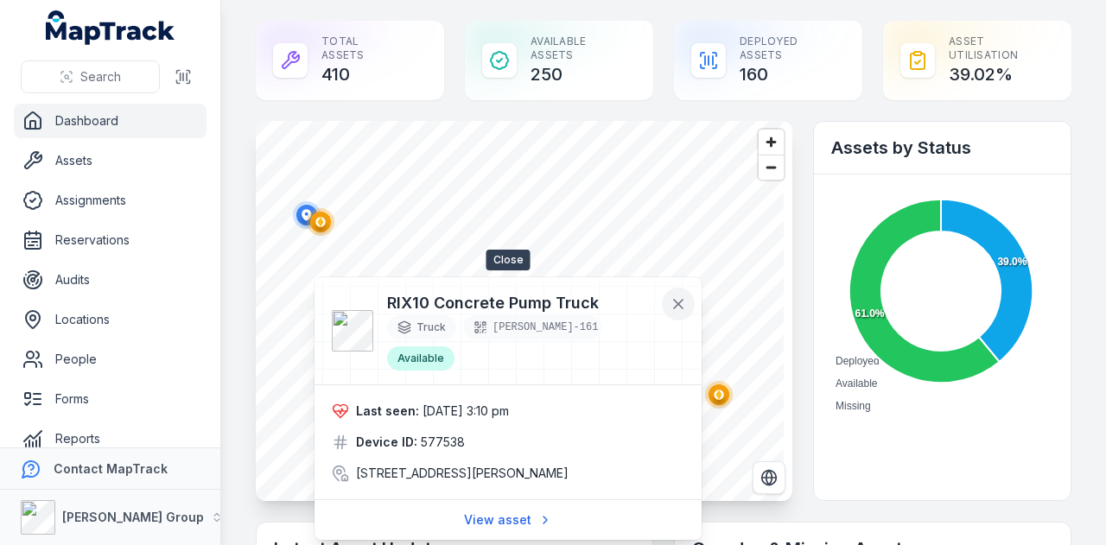
click at [681, 307] on icon at bounding box center [678, 304] width 9 height 9
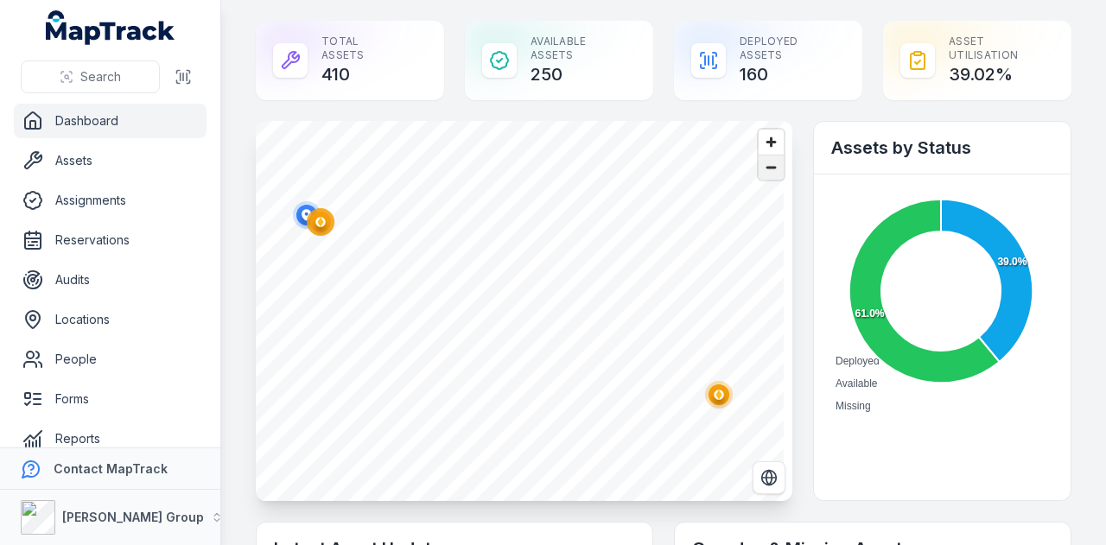
click at [764, 170] on span "Zoom out" at bounding box center [771, 168] width 25 height 24
click at [764, 167] on span "Zoom out" at bounding box center [771, 168] width 25 height 24
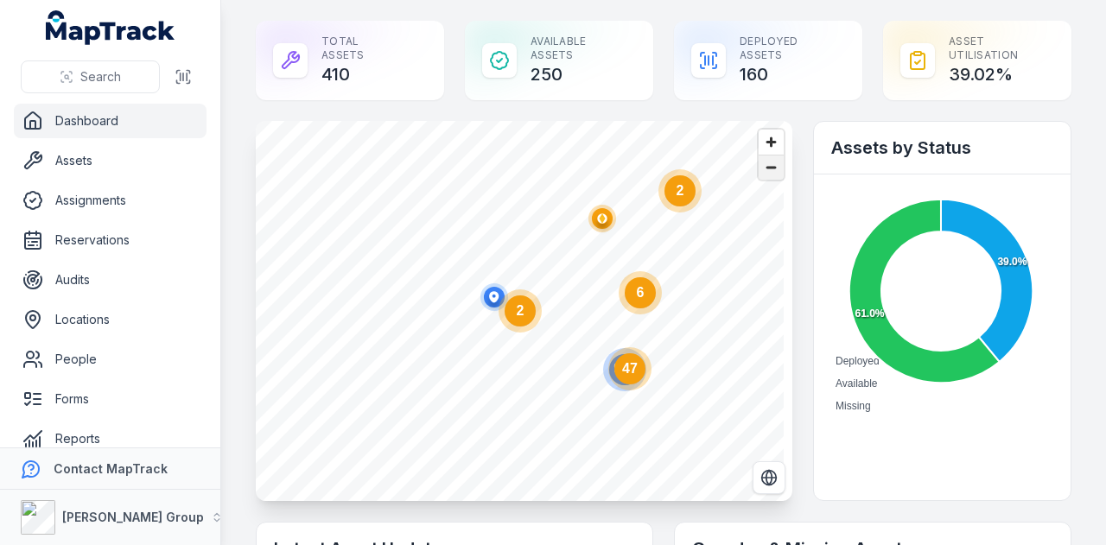
click at [764, 167] on span "Zoom out" at bounding box center [771, 168] width 25 height 24
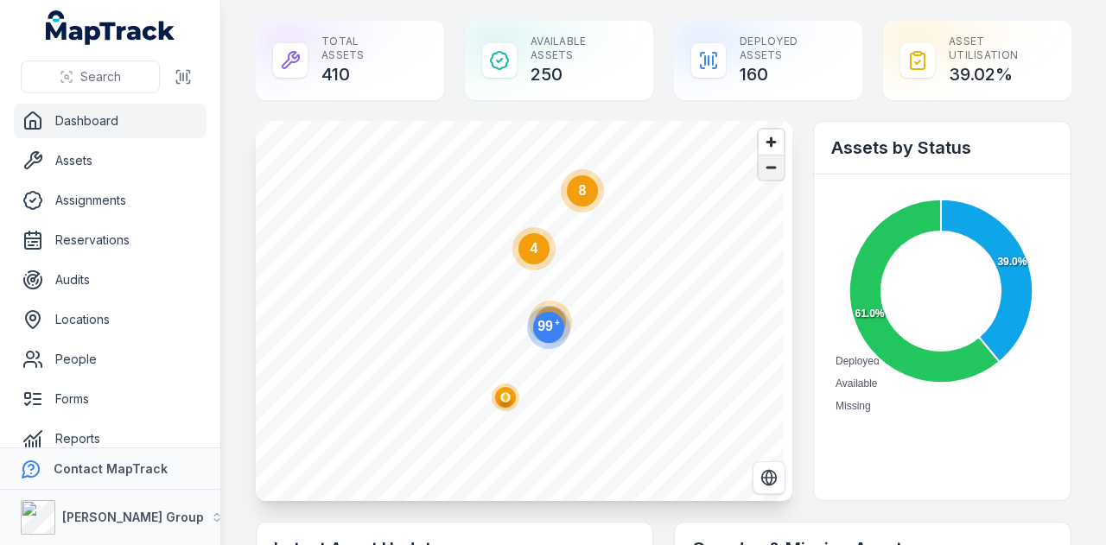
click at [774, 168] on div "4 @keyframes ping-animation { 0% { transform: scale(0.8); opacity: 0.5; } 100% …" at bounding box center [524, 311] width 537 height 380
click at [770, 170] on span "Zoom out" at bounding box center [771, 168] width 25 height 24
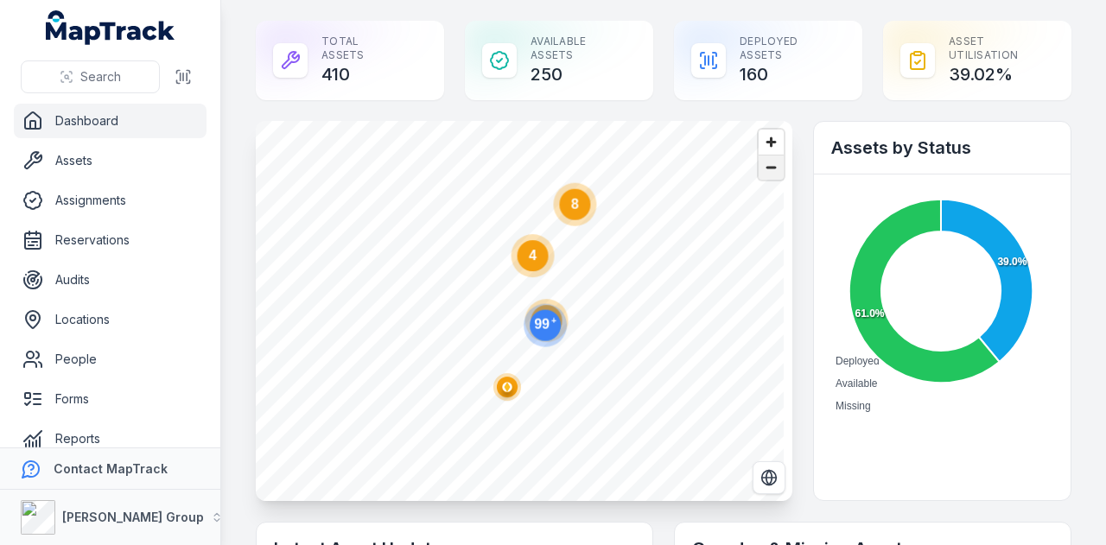
click at [768, 170] on span "Zoom out" at bounding box center [771, 168] width 25 height 24
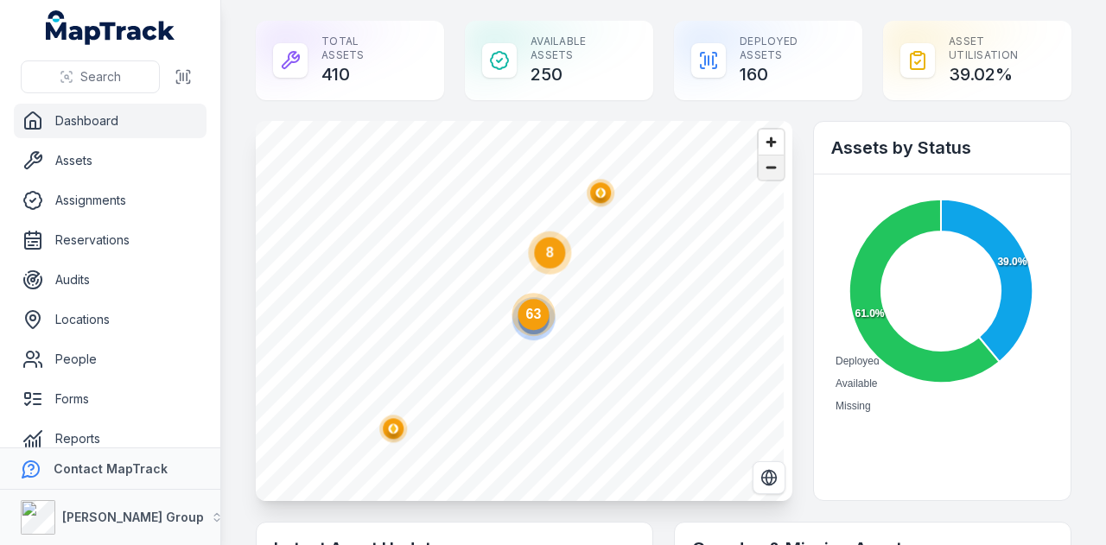
click at [768, 170] on span "Zoom out" at bounding box center [771, 168] width 25 height 24
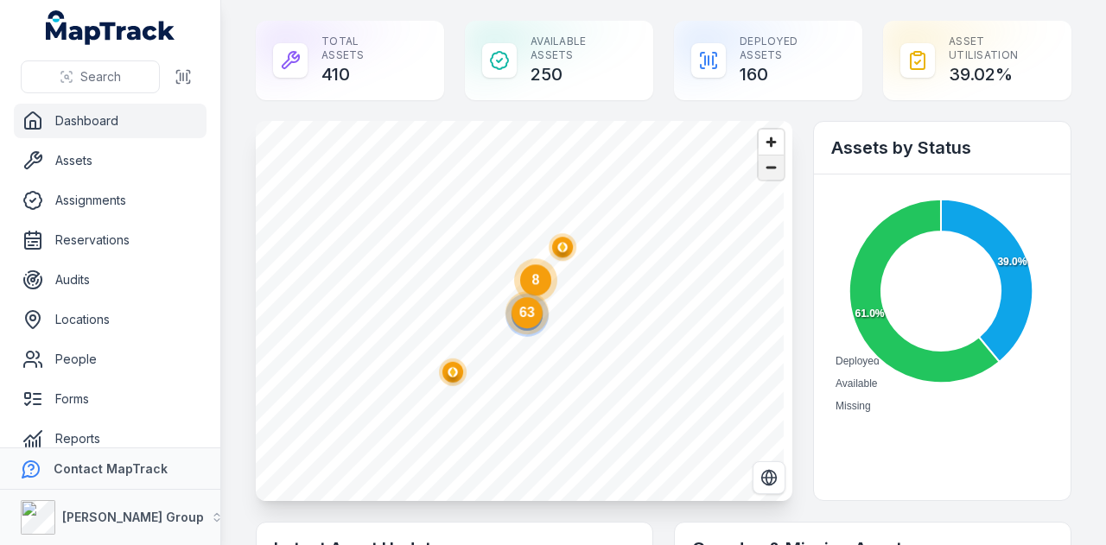
click at [768, 169] on span "Zoom out" at bounding box center [771, 168] width 25 height 24
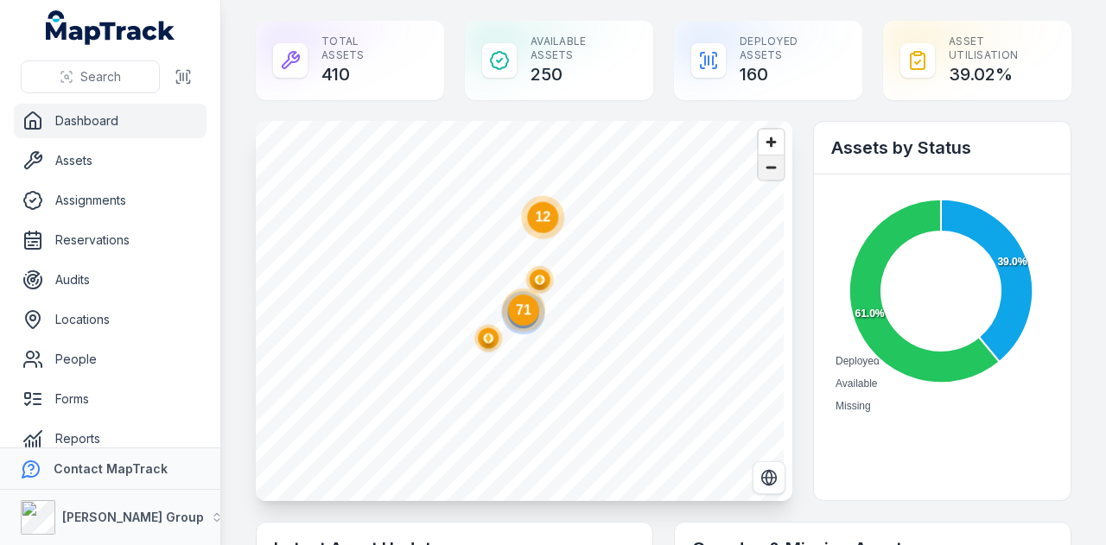
click at [768, 169] on span "Zoom out" at bounding box center [771, 168] width 25 height 24
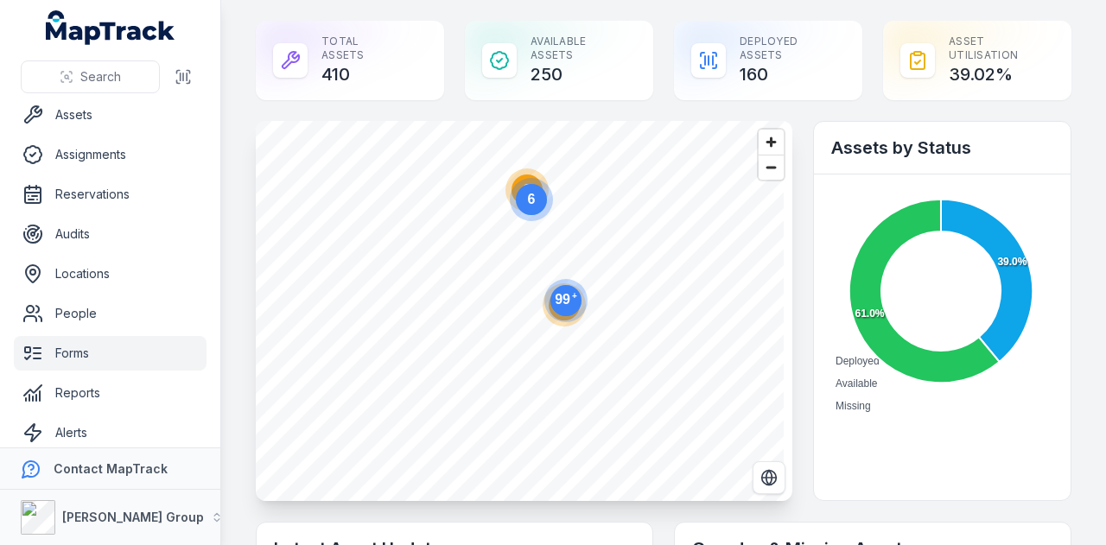
scroll to position [98, 0]
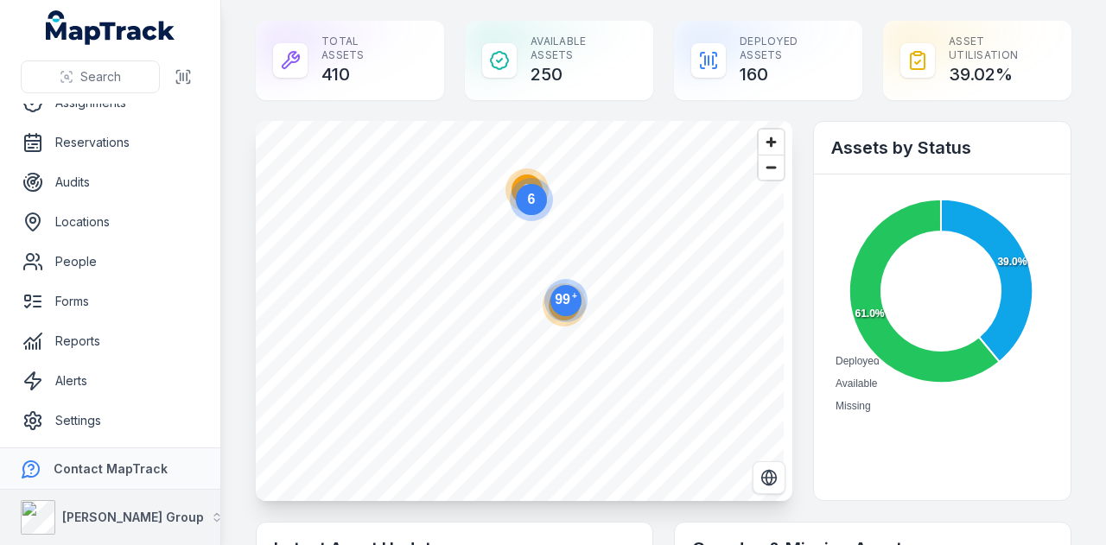
click at [136, 523] on button "[PERSON_NAME] Group" at bounding box center [110, 517] width 220 height 55
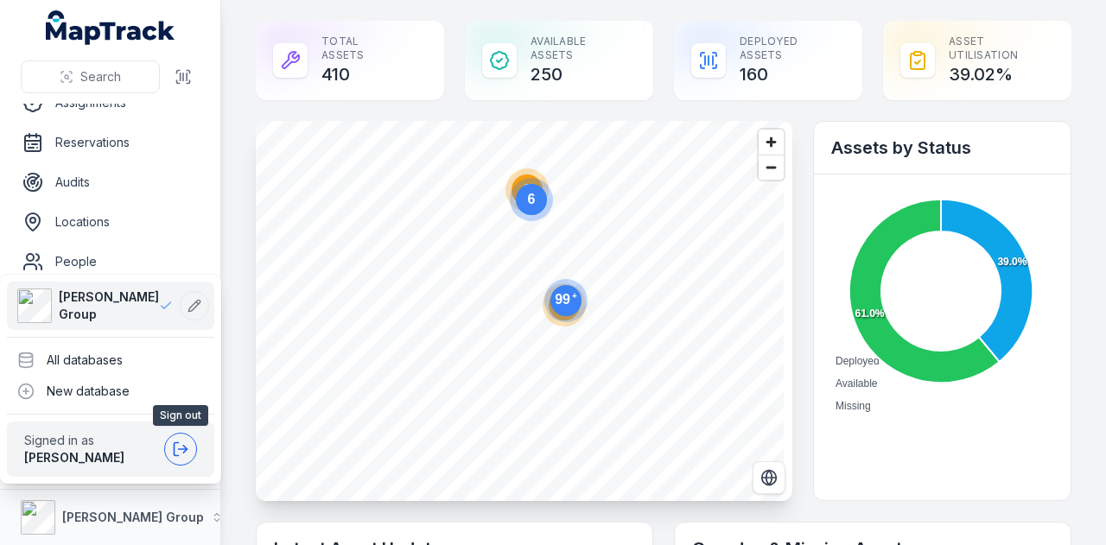
click at [187, 452] on icon at bounding box center [180, 449] width 17 height 17
